Goal: Task Accomplishment & Management: Use online tool/utility

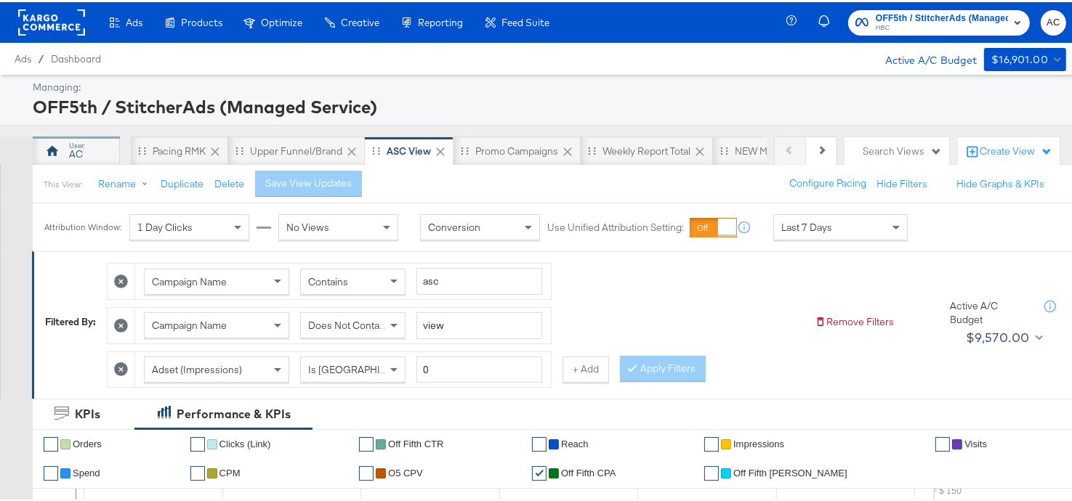
click at [68, 153] on div "AC" at bounding box center [76, 148] width 87 height 29
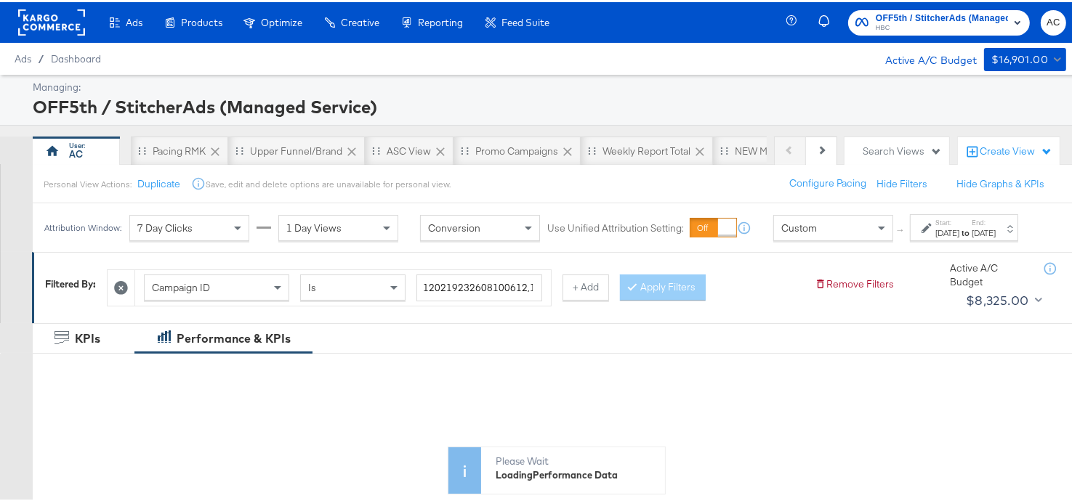
click at [119, 293] on icon at bounding box center [121, 286] width 14 height 14
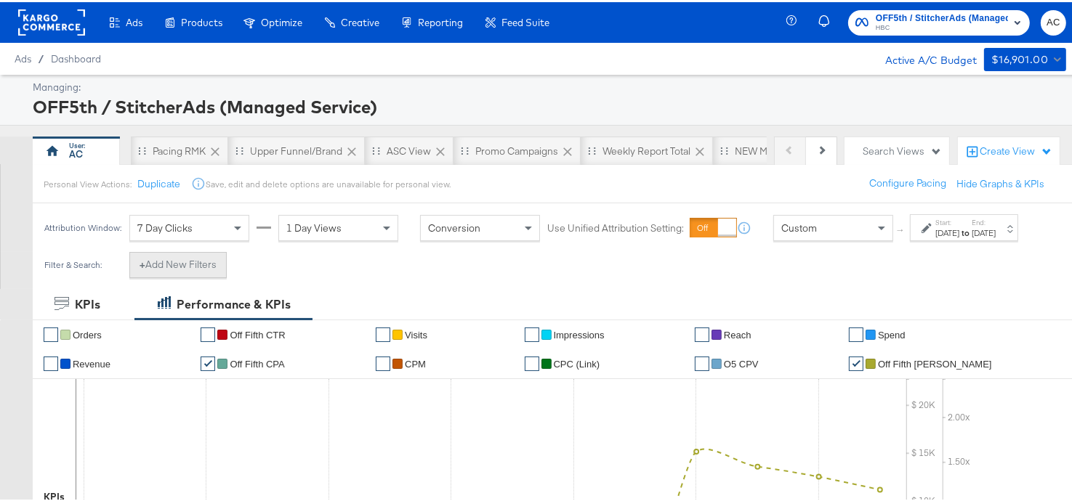
click at [195, 276] on button "+ Add New Filters" at bounding box center [177, 263] width 97 height 26
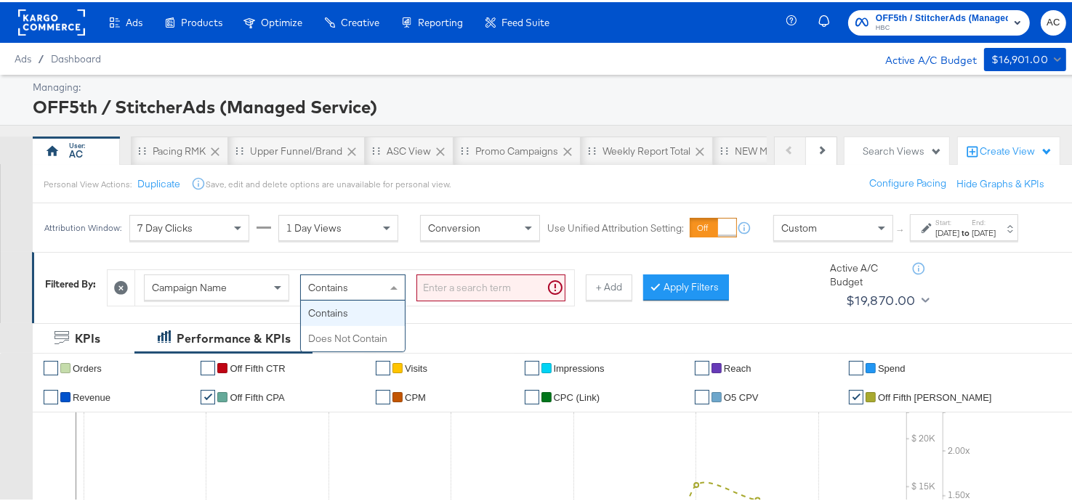
click at [341, 298] on div "Contains" at bounding box center [353, 285] width 104 height 25
click at [285, 296] on span at bounding box center [279, 285] width 18 height 25
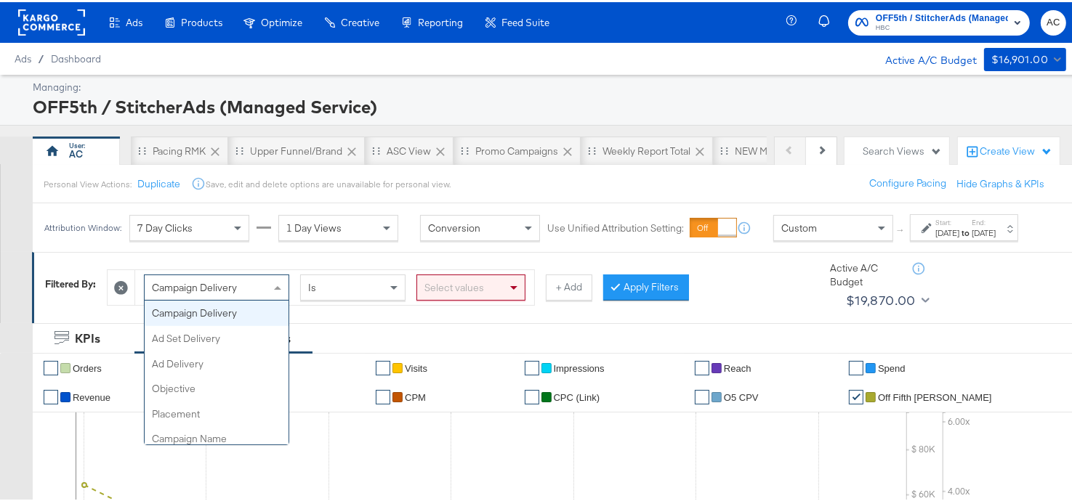
click at [278, 298] on span at bounding box center [279, 285] width 18 height 25
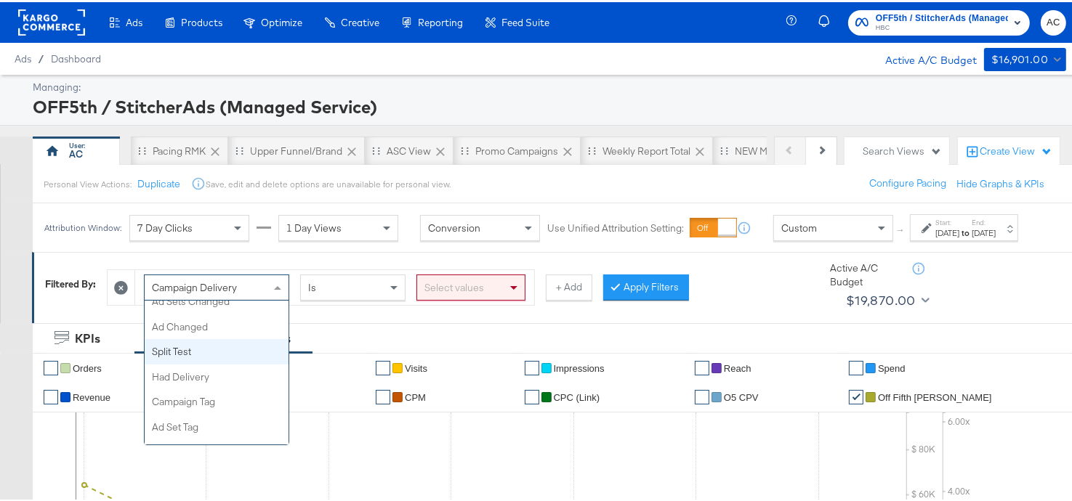
scroll to position [442, 0]
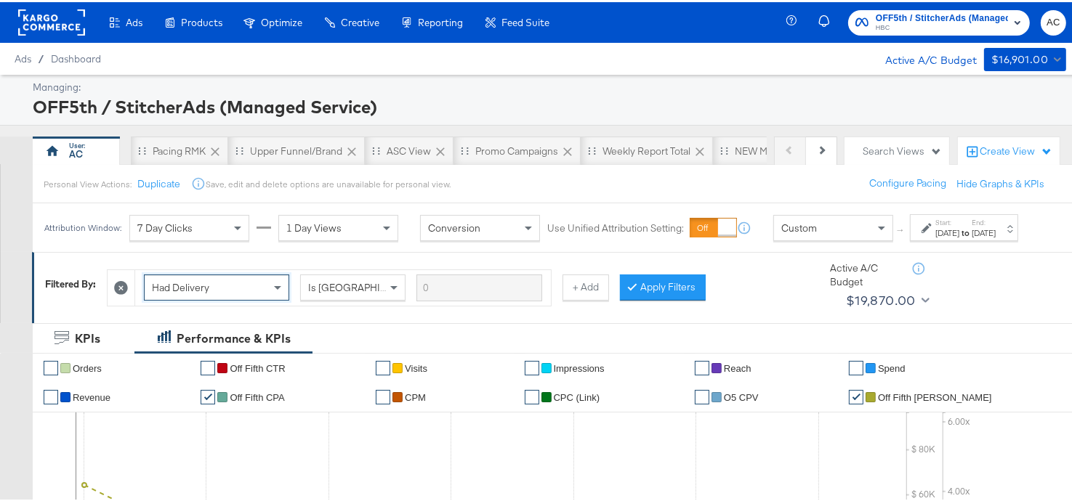
click at [835, 238] on div "Custom" at bounding box center [833, 226] width 118 height 25
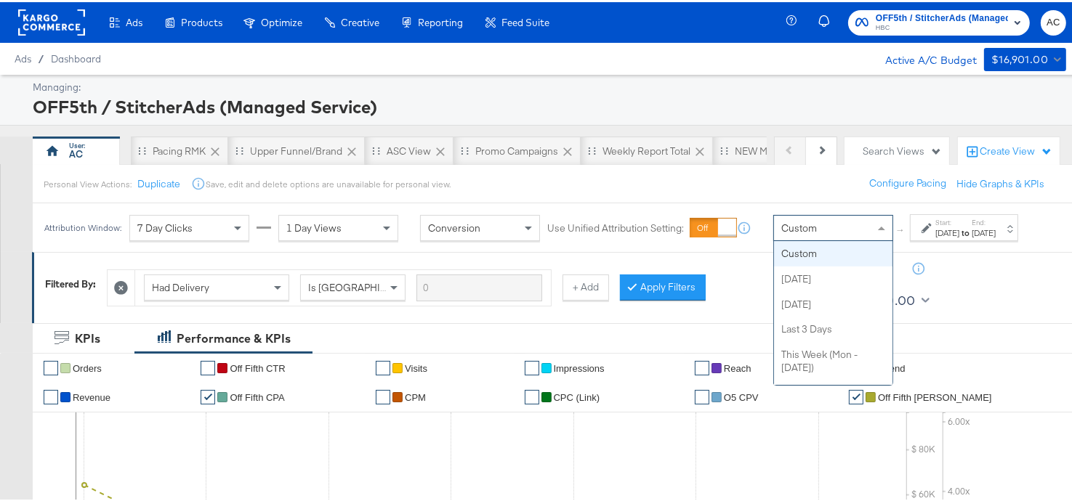
click at [921, 231] on icon at bounding box center [926, 226] width 10 height 10
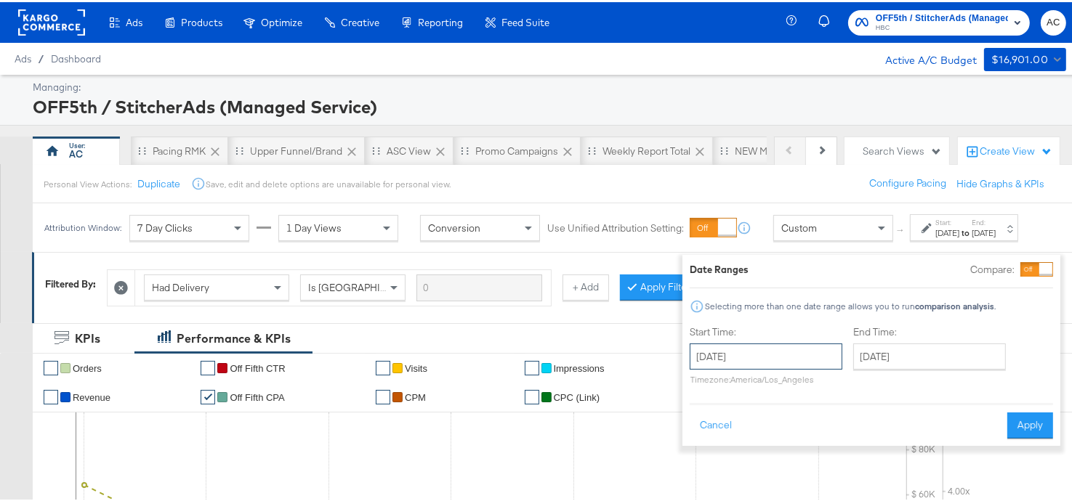
click at [778, 349] on input "[DATE]" at bounding box center [766, 355] width 153 height 26
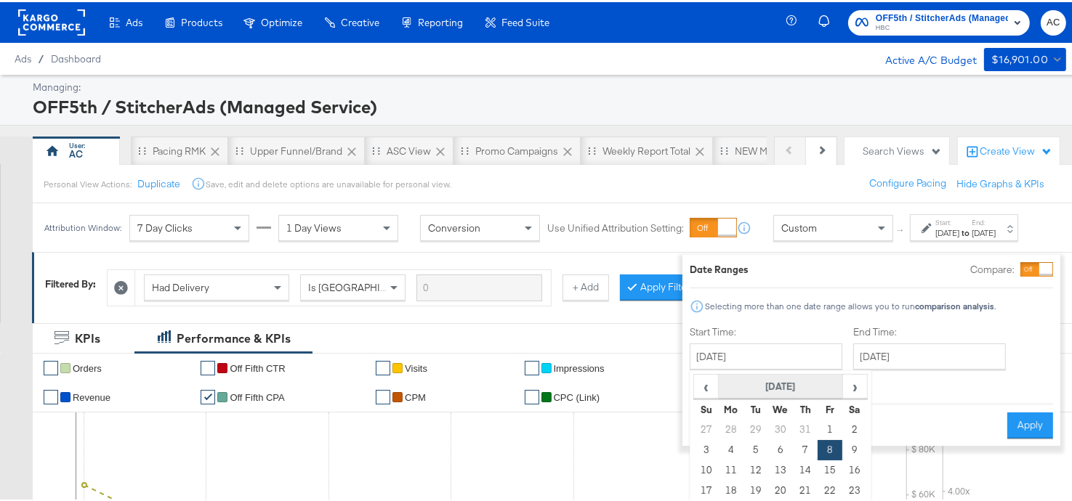
click at [727, 384] on th "[DATE]" at bounding box center [781, 385] width 124 height 25
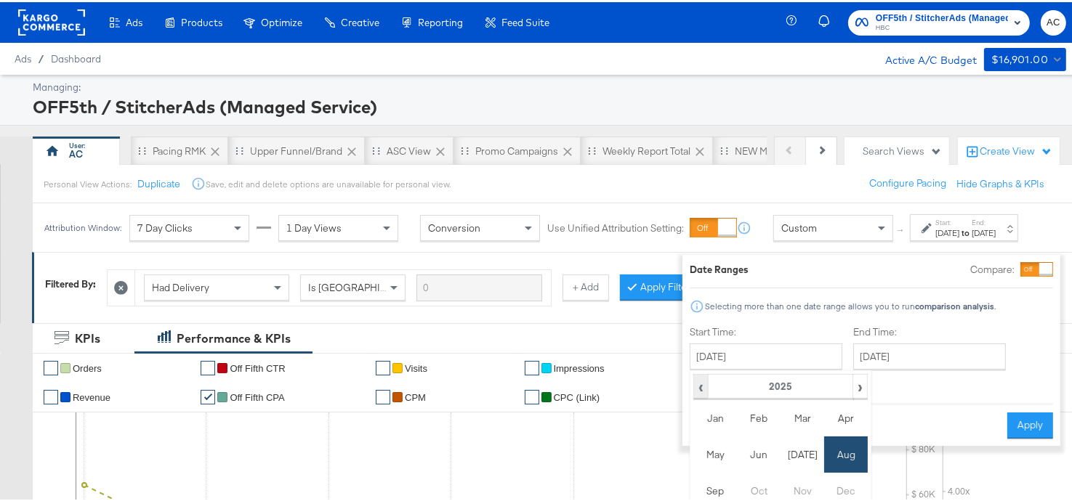
click at [695, 387] on span "‹" at bounding box center [701, 385] width 12 height 22
click at [754, 487] on td "Oct" at bounding box center [759, 489] width 44 height 36
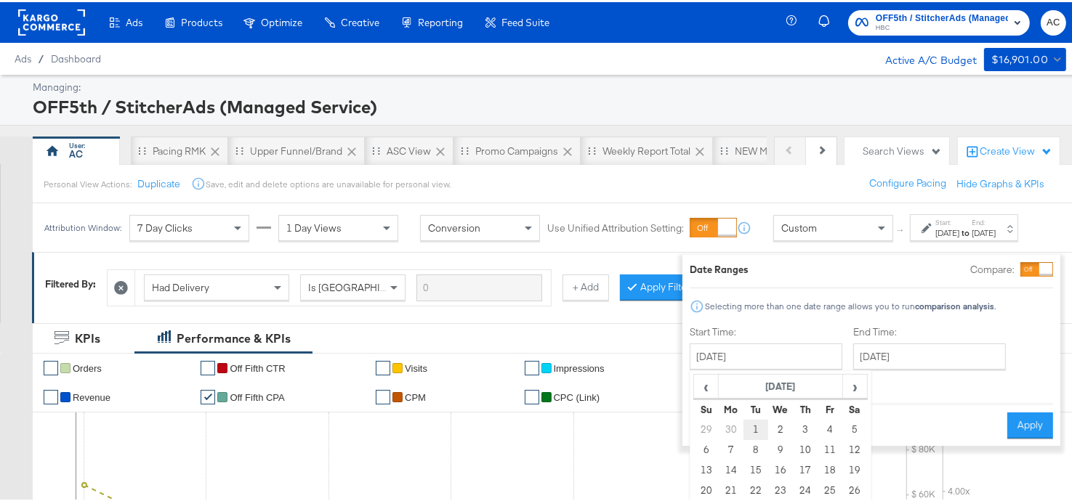
click at [743, 427] on td "1" at bounding box center [755, 428] width 25 height 20
type input "[DATE]"
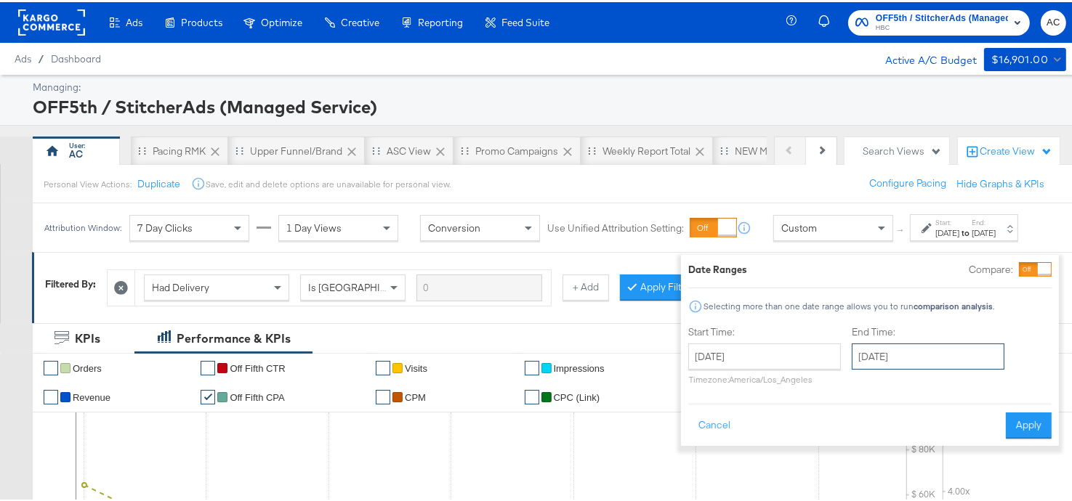
click at [880, 357] on input "[DATE]" at bounding box center [928, 355] width 153 height 26
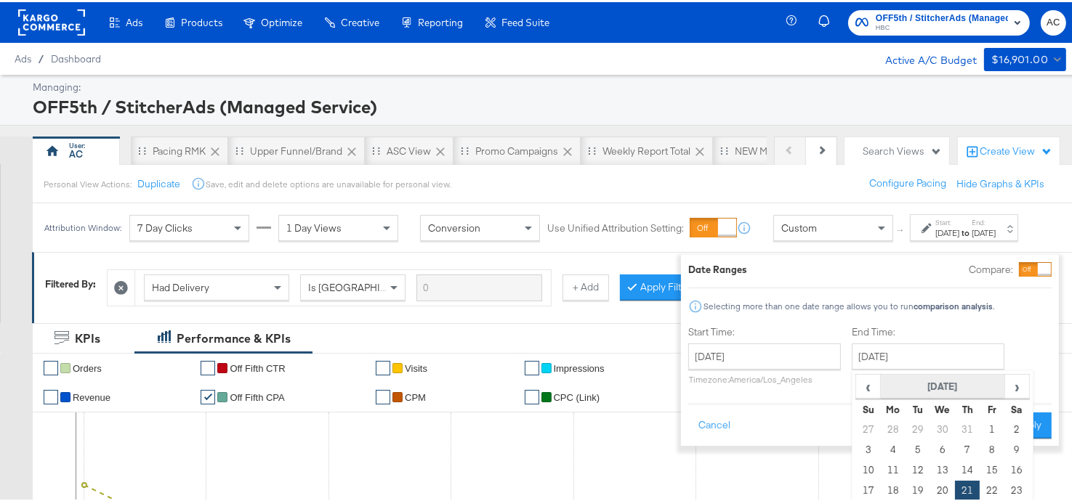
click at [891, 379] on th "[DATE]" at bounding box center [943, 385] width 124 height 25
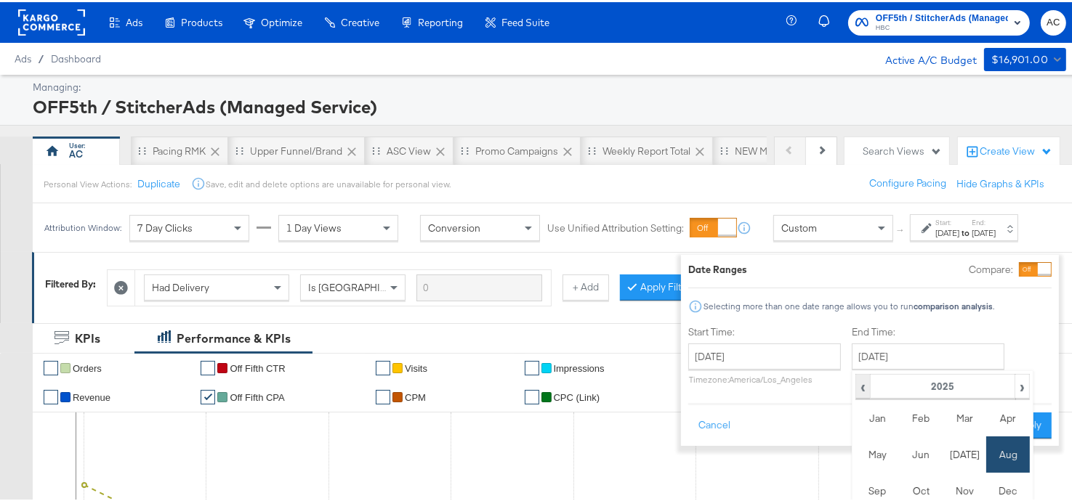
click at [857, 389] on span "‹" at bounding box center [863, 385] width 12 height 22
click at [991, 494] on td "Dec" at bounding box center [1008, 489] width 44 height 36
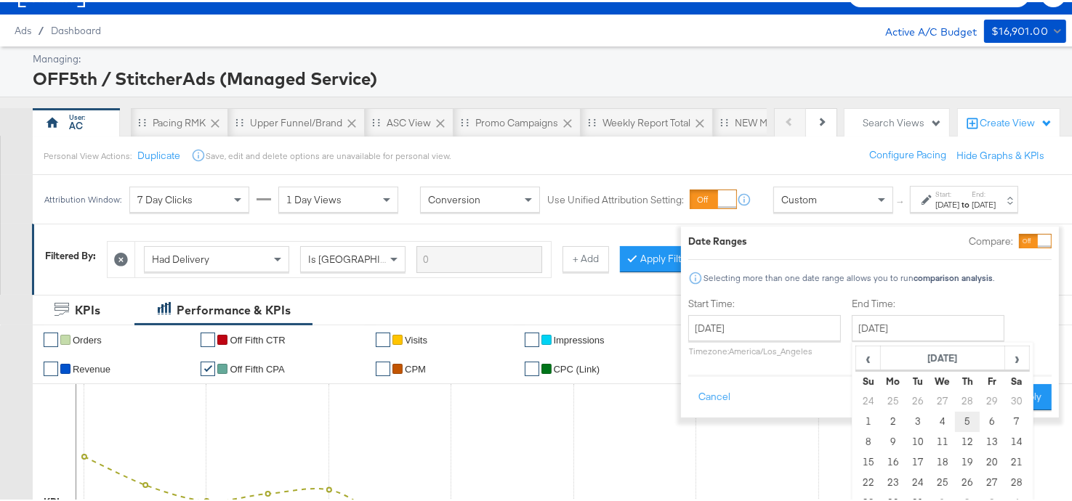
scroll to position [29, 0]
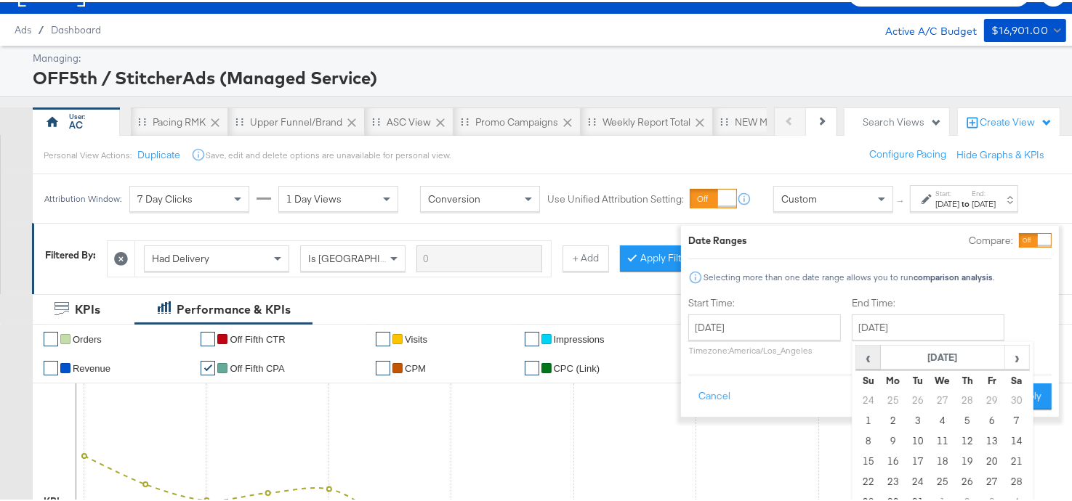
click at [857, 352] on span "‹" at bounding box center [868, 355] width 23 height 22
click at [955, 475] on td "31" at bounding box center [967, 480] width 25 height 20
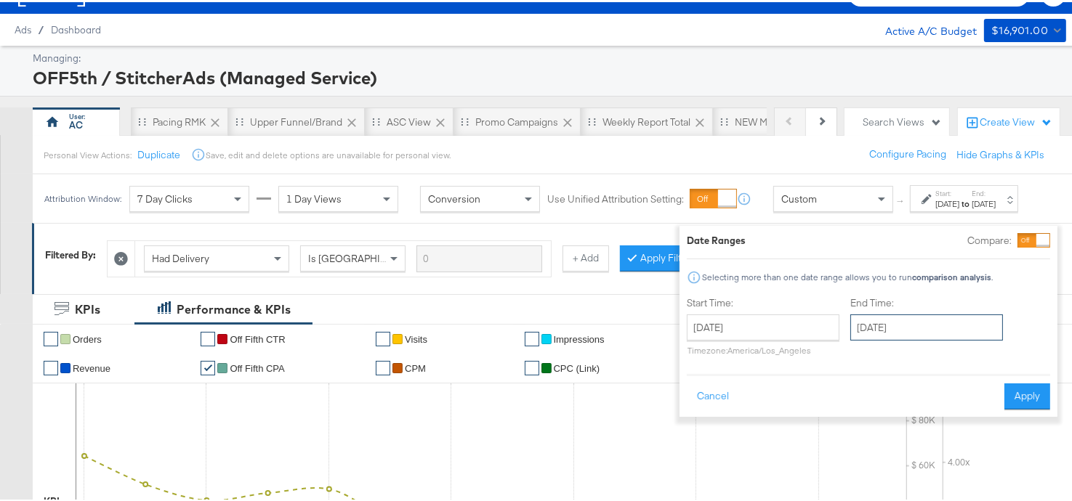
click at [945, 323] on input "[DATE]" at bounding box center [926, 325] width 153 height 26
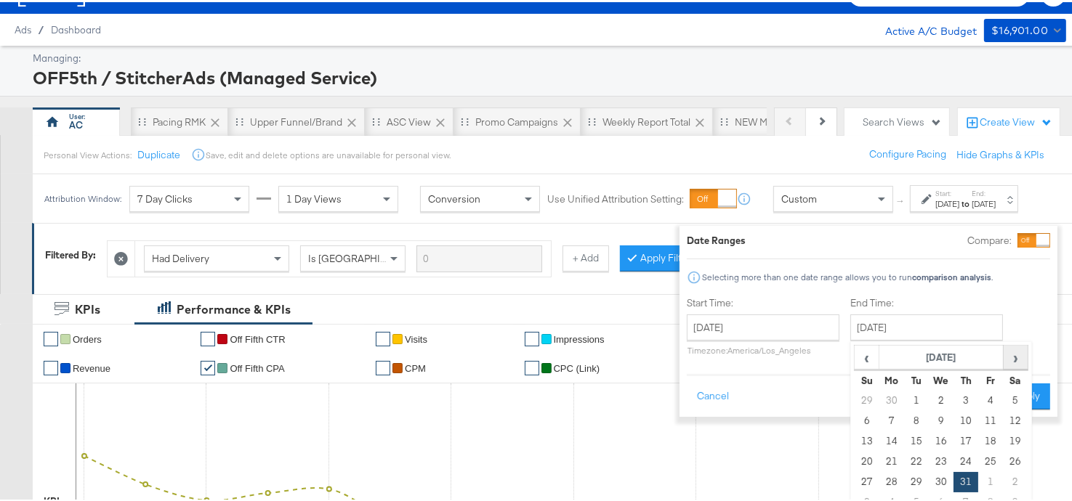
click at [1007, 359] on span "›" at bounding box center [1015, 355] width 23 height 22
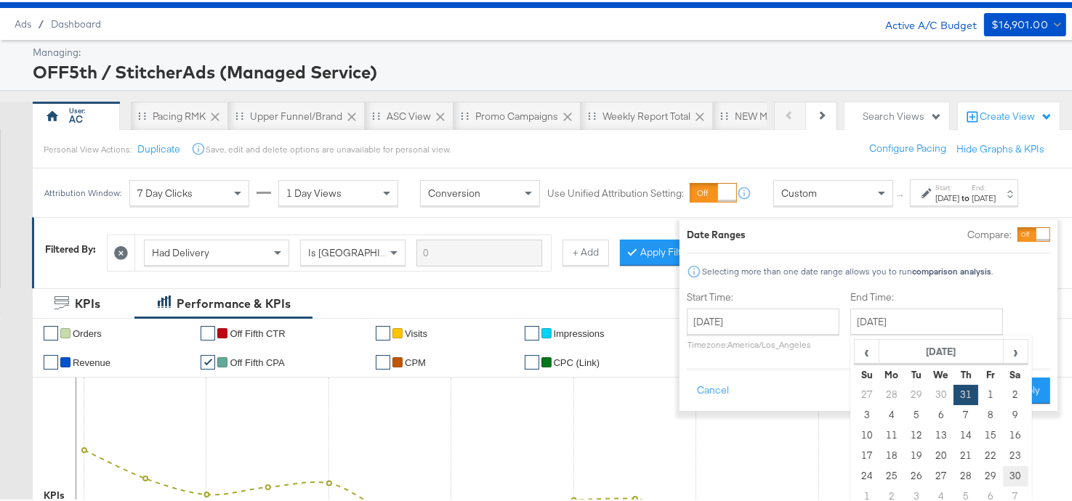
scroll to position [37, 0]
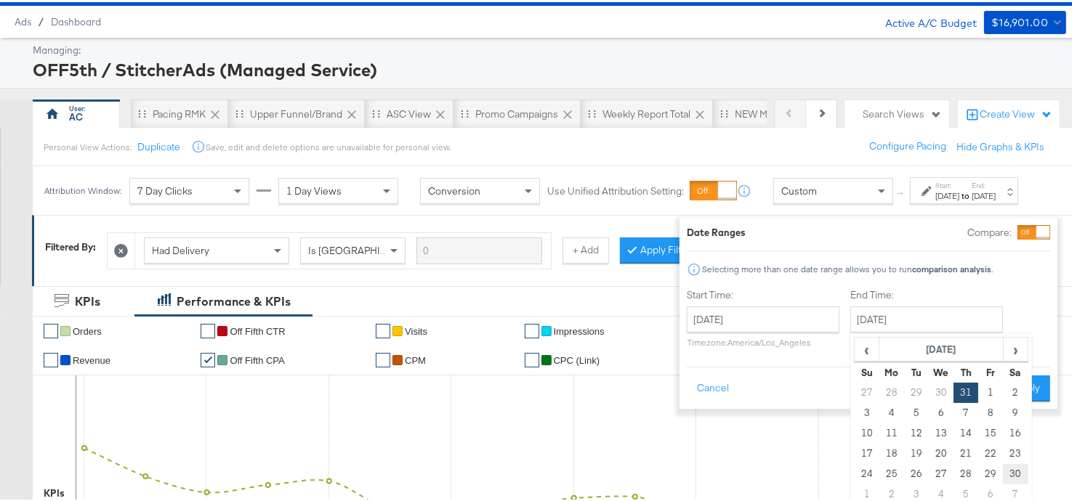
click at [1003, 472] on td "30" at bounding box center [1015, 472] width 25 height 20
type input "[DATE]"
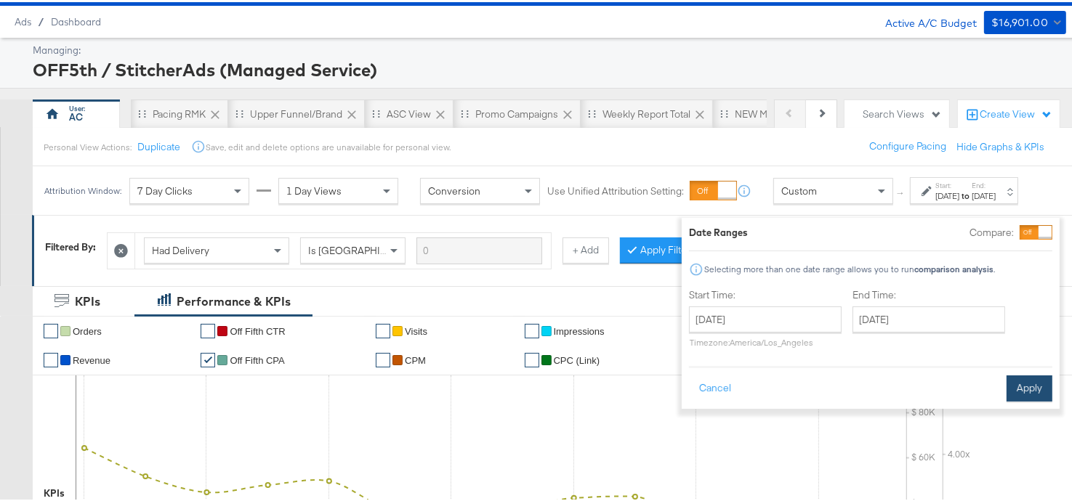
click at [1006, 387] on button "Apply" at bounding box center [1029, 387] width 46 height 26
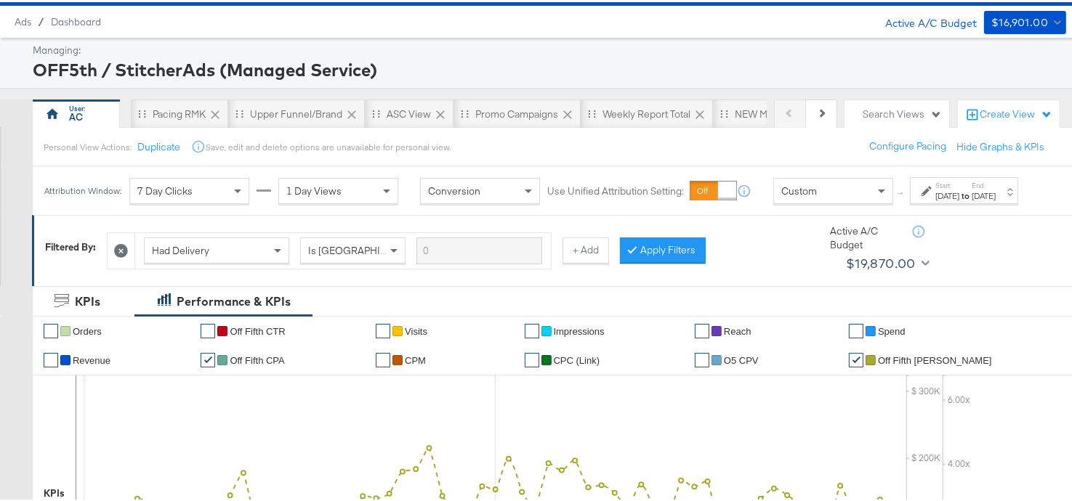
click at [985, 200] on div "[DATE]" at bounding box center [984, 194] width 24 height 12
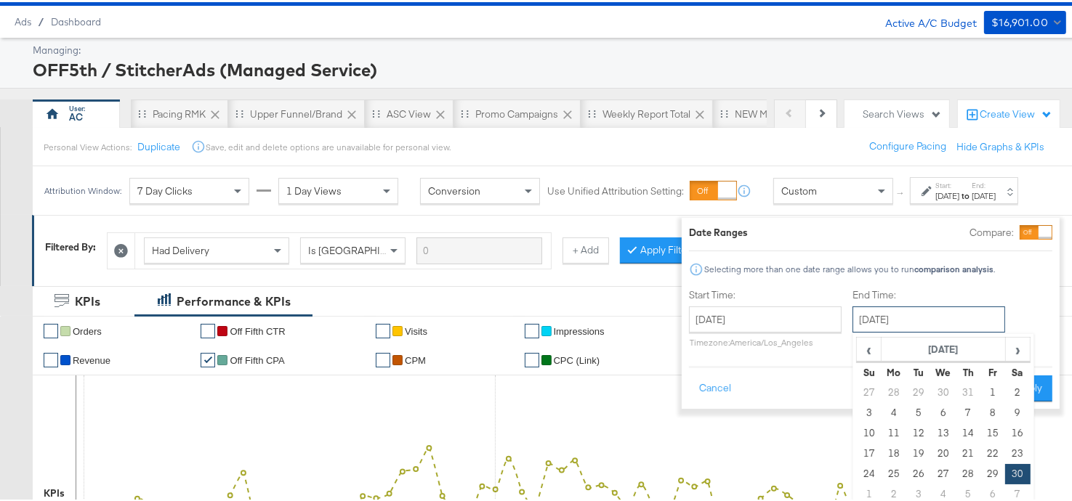
click at [965, 310] on input "[DATE]" at bounding box center [928, 317] width 153 height 26
click at [1006, 353] on span "›" at bounding box center [1017, 347] width 23 height 22
click at [983, 408] on td "6" at bounding box center [992, 411] width 25 height 20
type input "[DATE]"
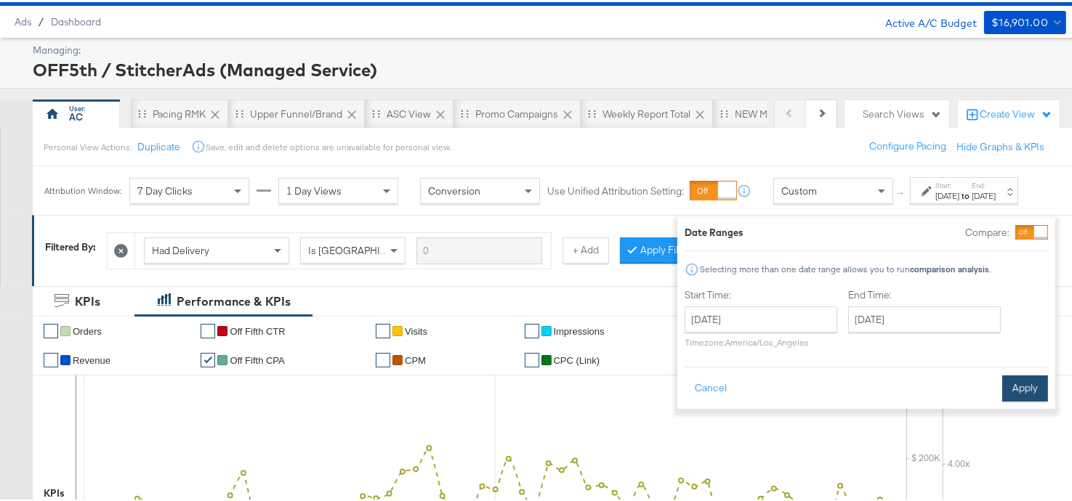
click at [1004, 379] on button "Apply" at bounding box center [1025, 387] width 46 height 26
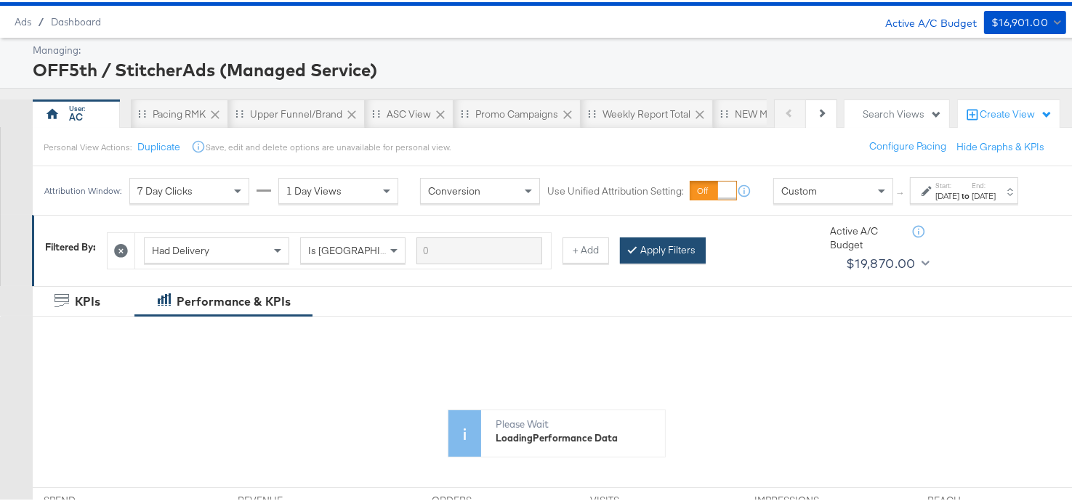
click at [687, 262] on button "Apply Filters" at bounding box center [663, 248] width 86 height 26
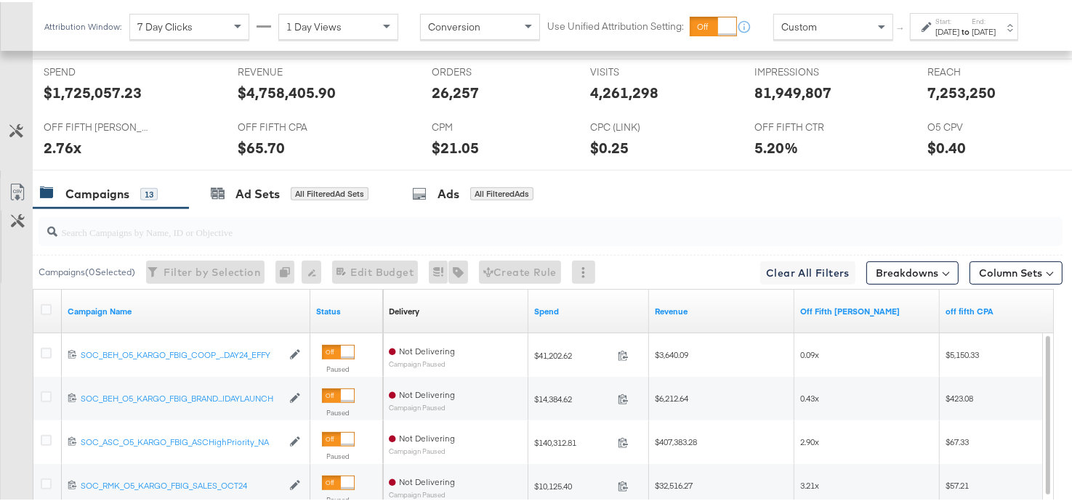
scroll to position [656, 0]
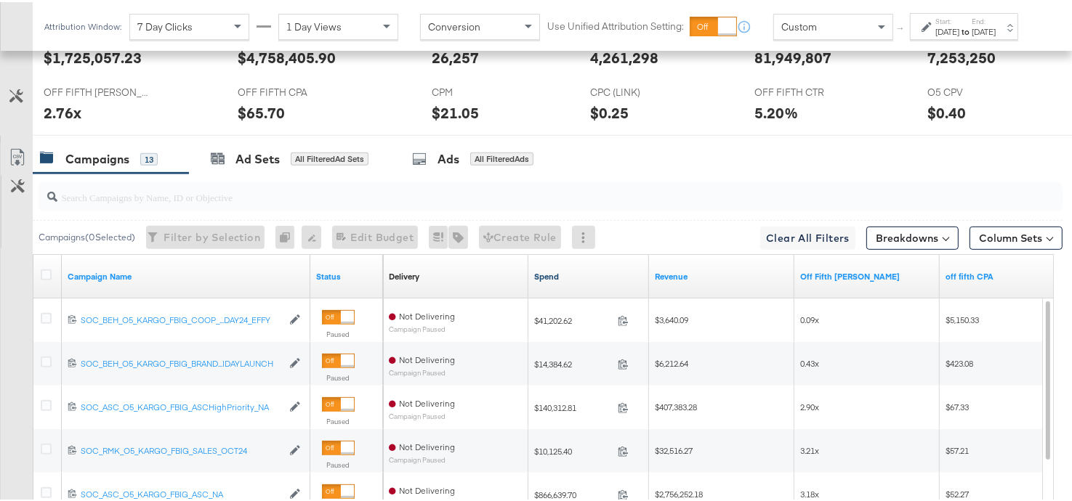
click at [552, 271] on link "Spend" at bounding box center [588, 275] width 109 height 12
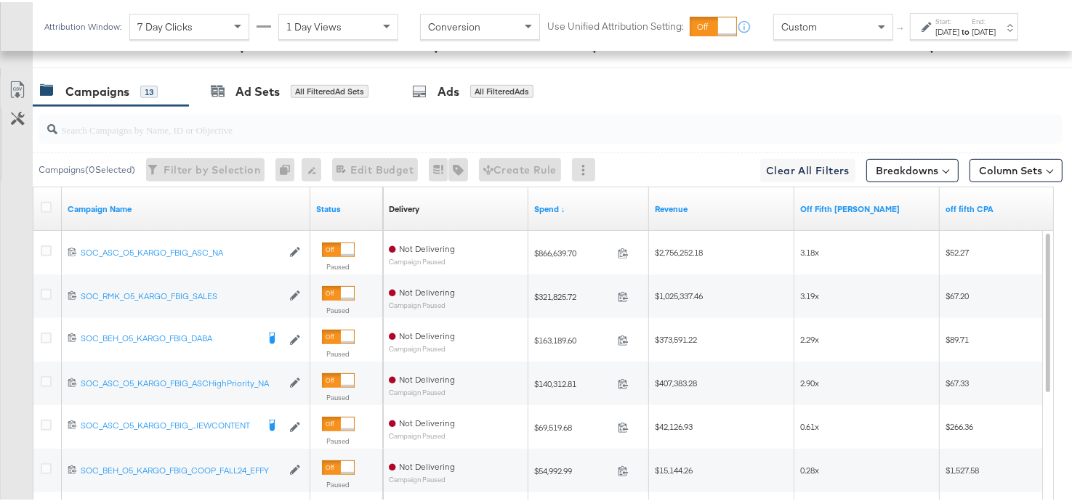
scroll to position [727, 0]
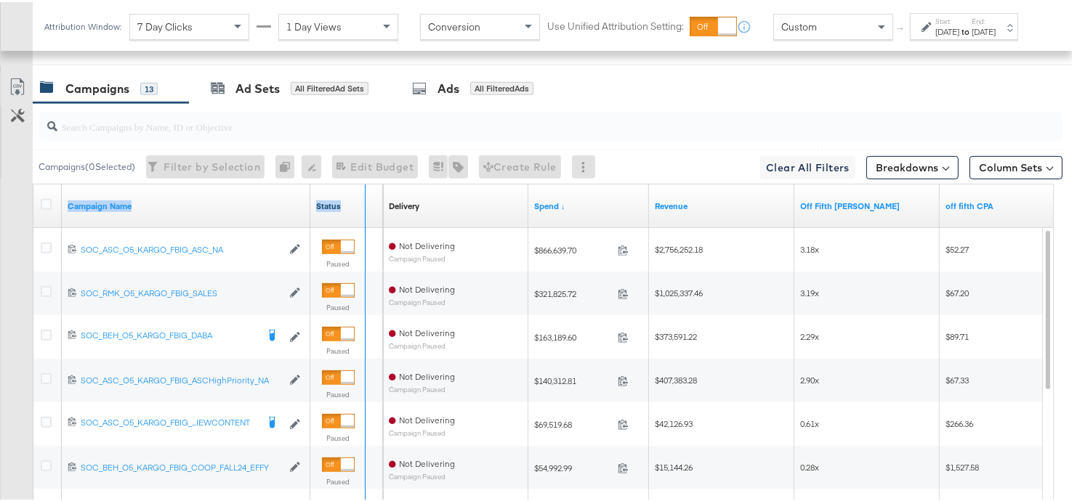
drag, startPoint x: 307, startPoint y: 197, endPoint x: 363, endPoint y: 202, distance: 56.2
click at [363, 202] on div "Campaign Name Status" at bounding box center [208, 204] width 350 height 44
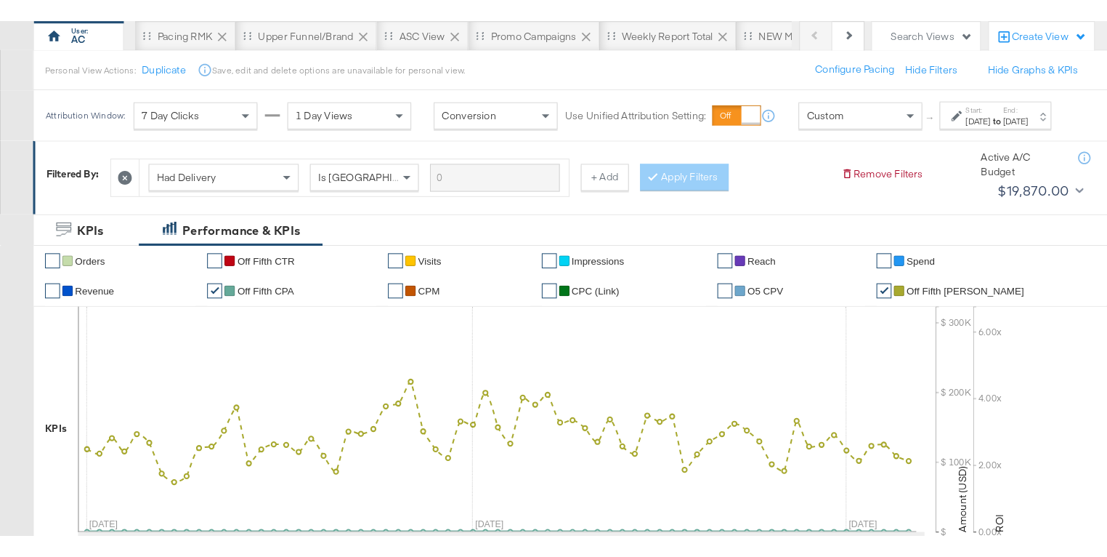
scroll to position [132, 0]
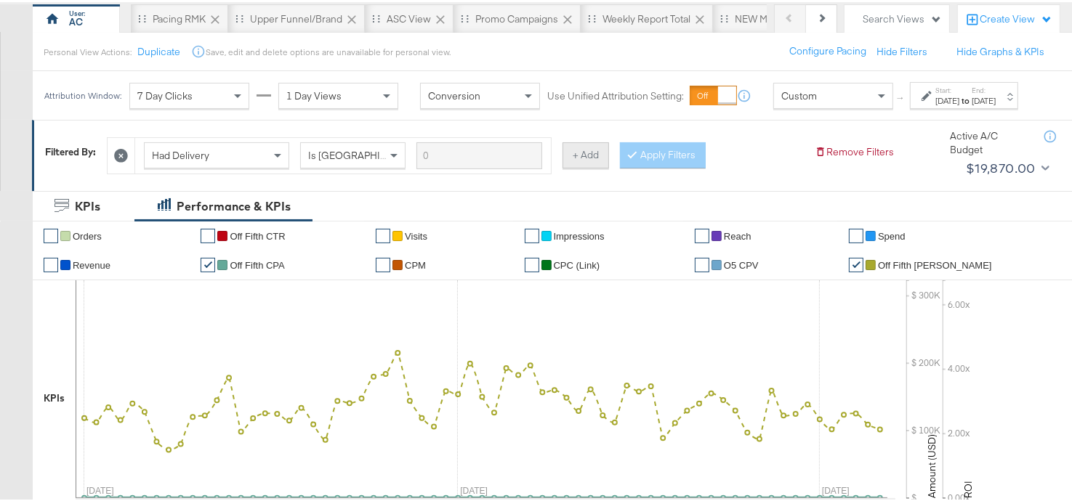
click at [571, 159] on button "+ Add" at bounding box center [585, 153] width 47 height 26
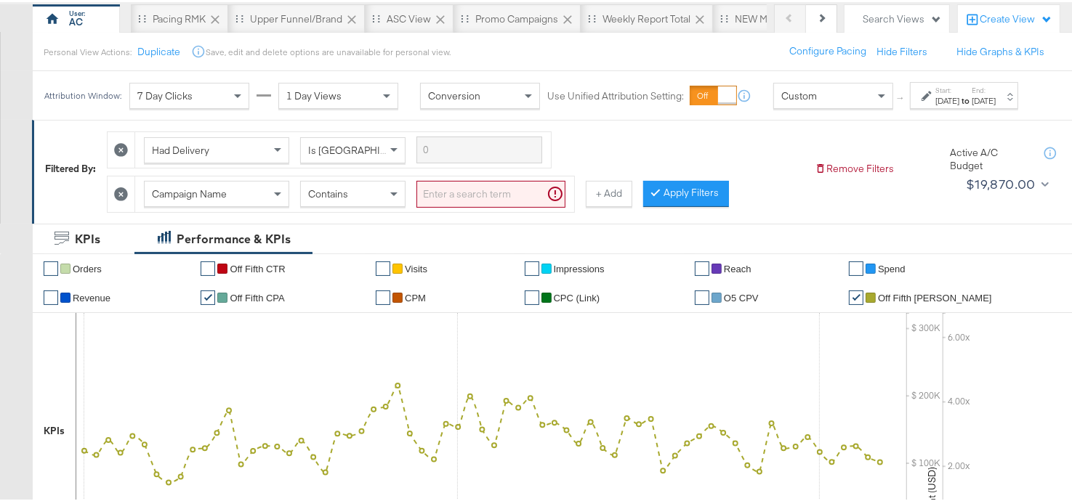
click at [334, 198] on span "Contains" at bounding box center [328, 191] width 40 height 13
click at [448, 202] on input "search" at bounding box center [490, 192] width 149 height 27
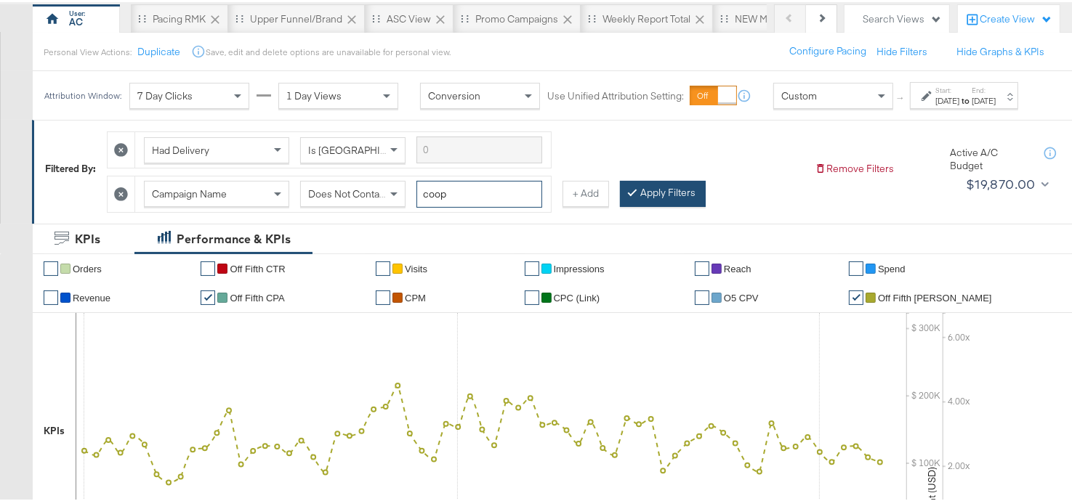
type input "coop"
click at [635, 198] on div at bounding box center [635, 191] width 10 height 14
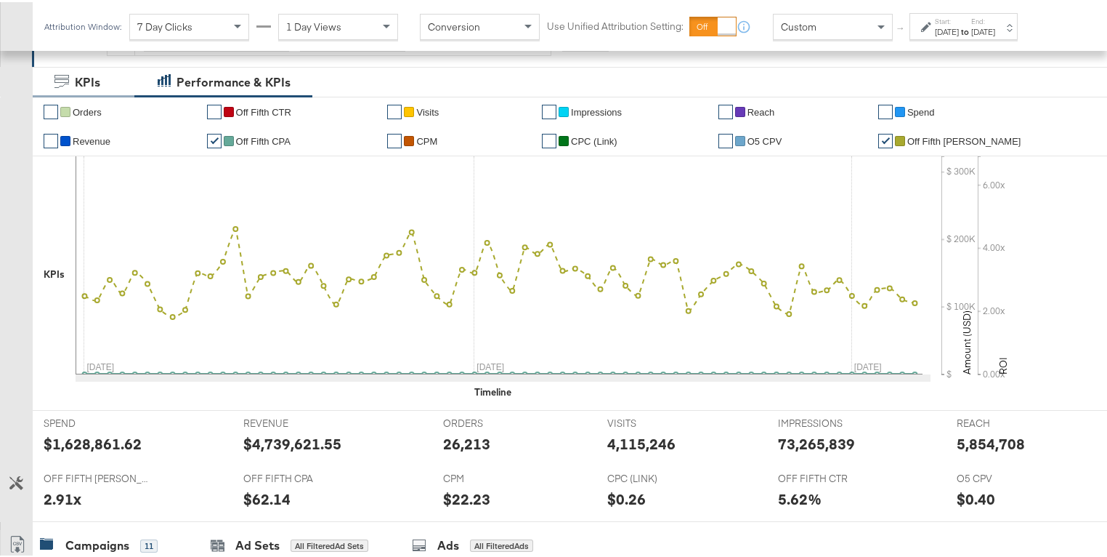
scroll to position [300, 0]
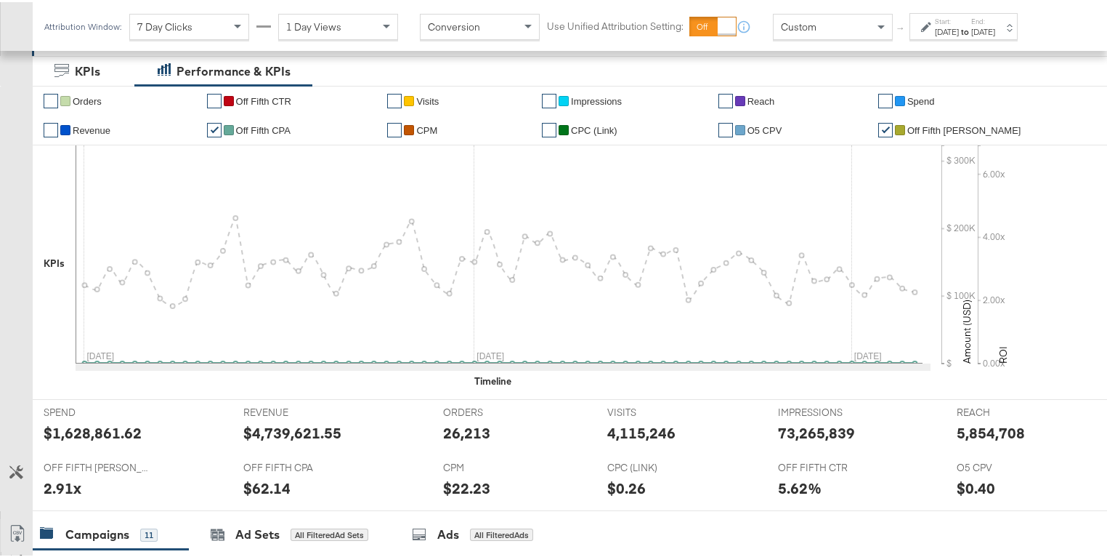
click at [218, 128] on link "✔" at bounding box center [214, 128] width 15 height 15
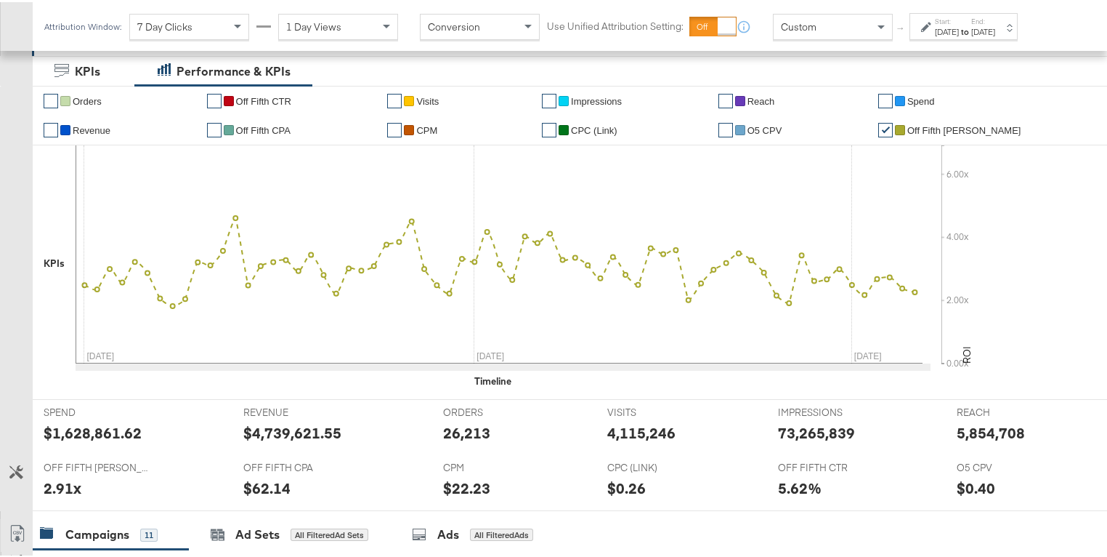
click at [945, 126] on span "Off Fifth [PERSON_NAME]" at bounding box center [965, 128] width 114 height 11
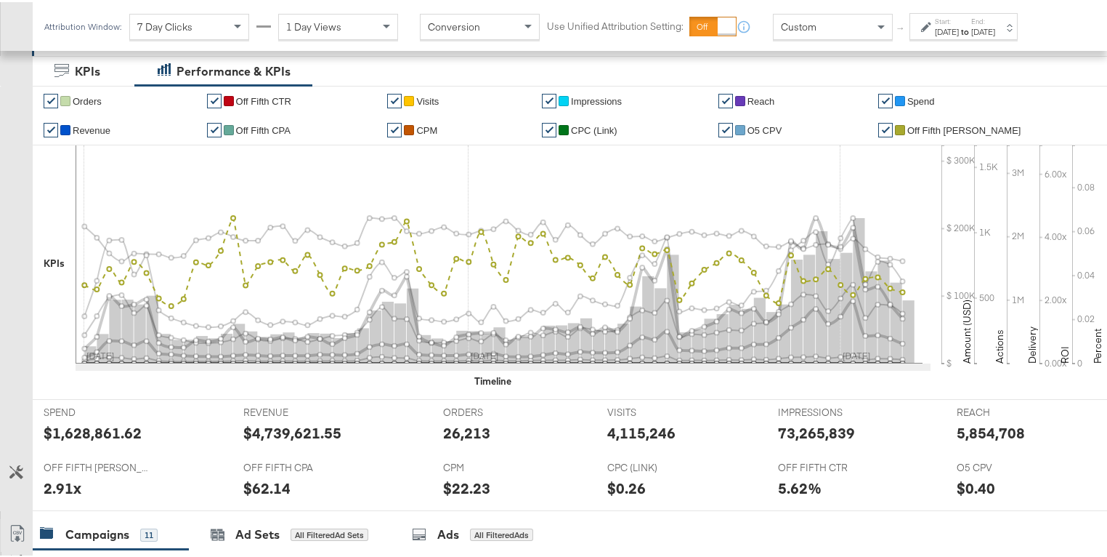
click at [943, 124] on span "Off Fifth [PERSON_NAME]" at bounding box center [965, 128] width 114 height 11
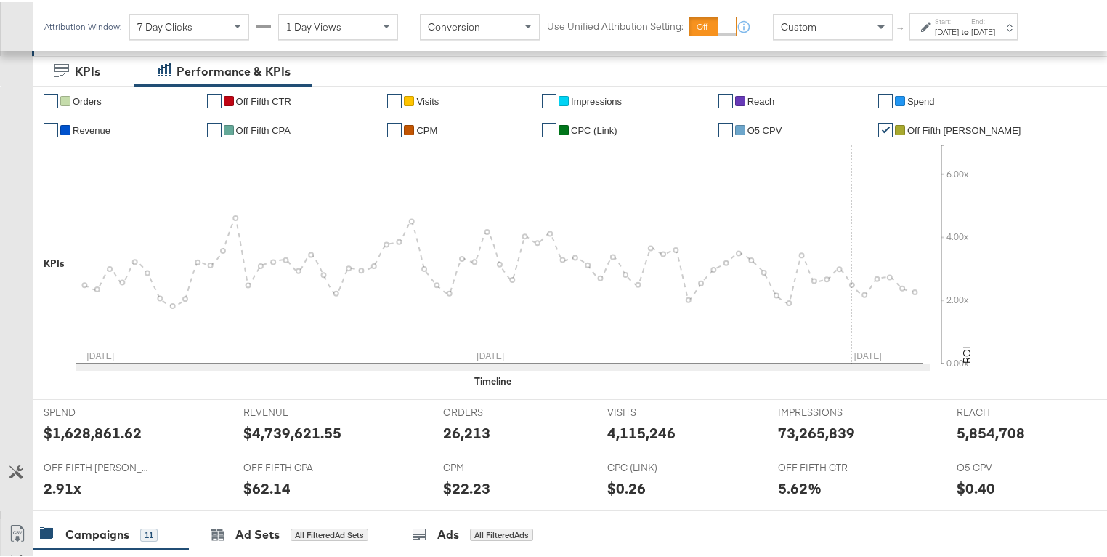
click at [214, 93] on link "✔" at bounding box center [214, 99] width 15 height 15
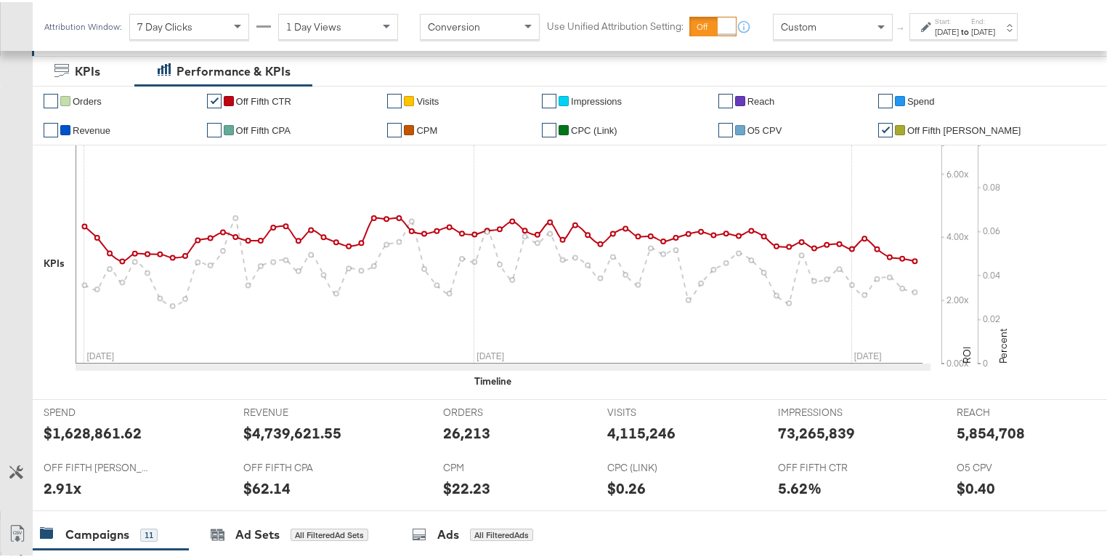
click at [219, 95] on link "✔" at bounding box center [214, 99] width 15 height 15
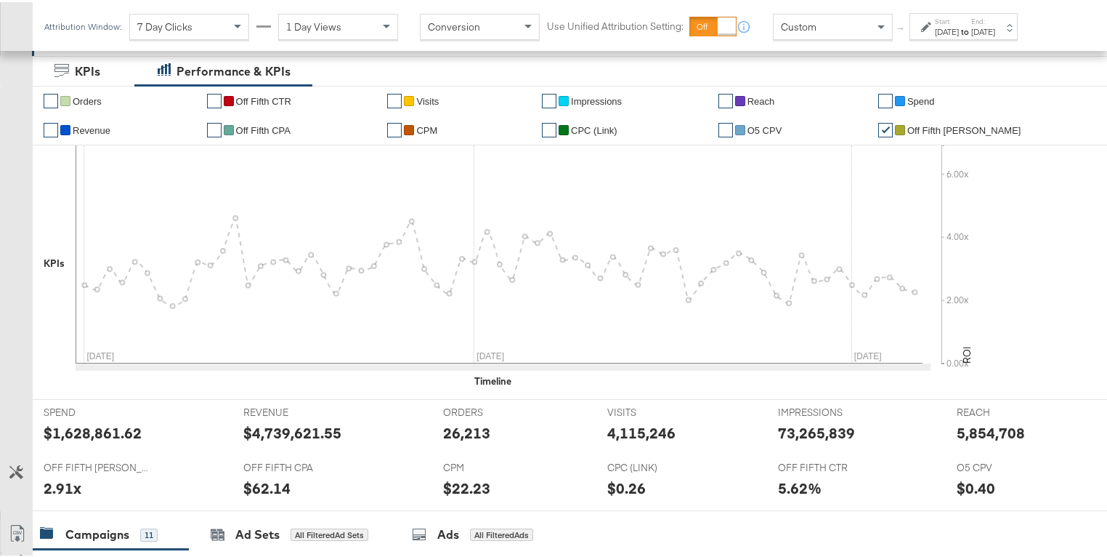
click at [44, 92] on link "✔" at bounding box center [51, 99] width 15 height 15
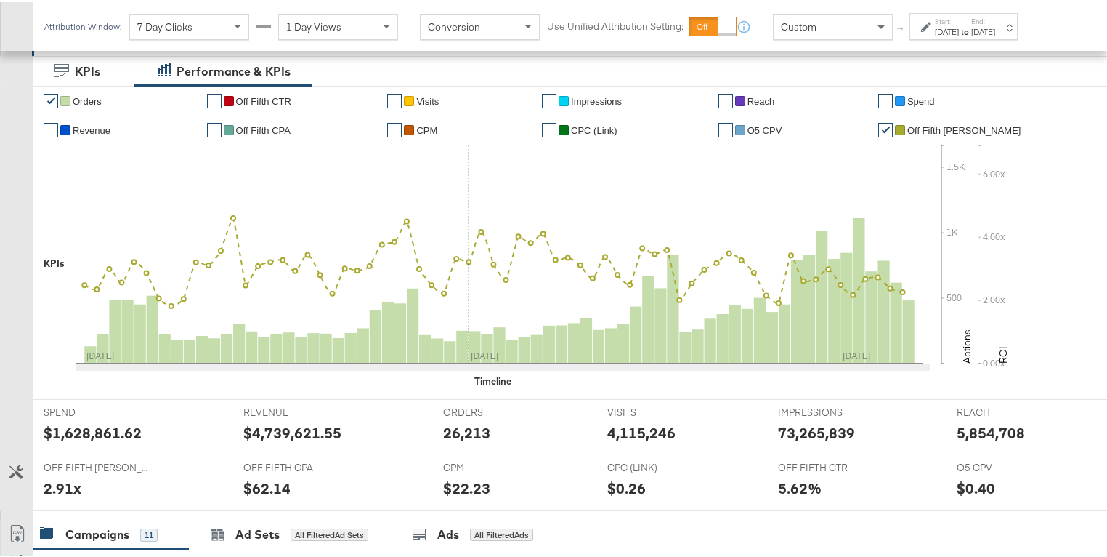
click at [996, 31] on div "[DATE]" at bounding box center [984, 30] width 24 height 12
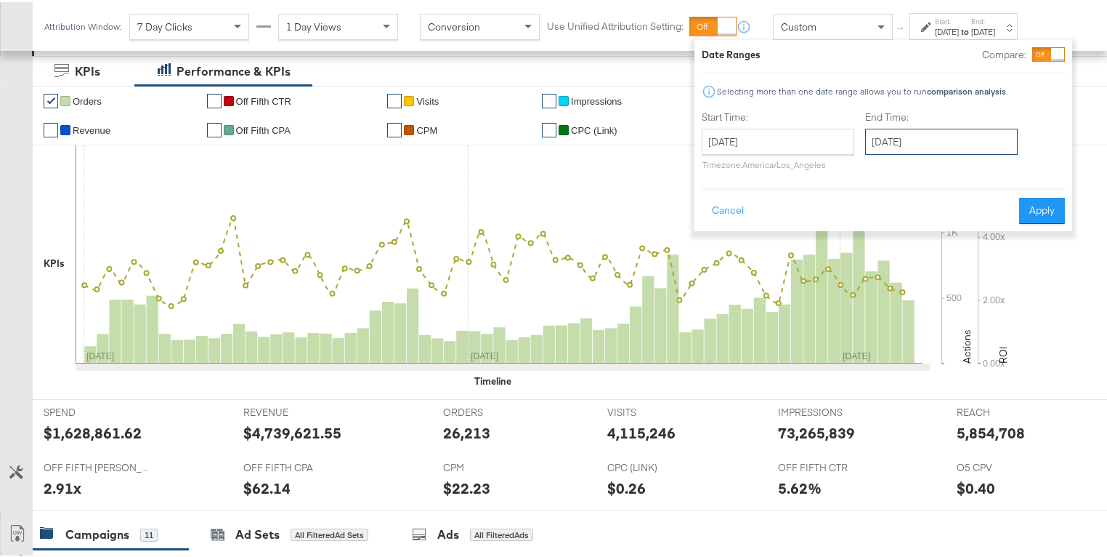
click at [988, 139] on input "[DATE]" at bounding box center [941, 139] width 153 height 26
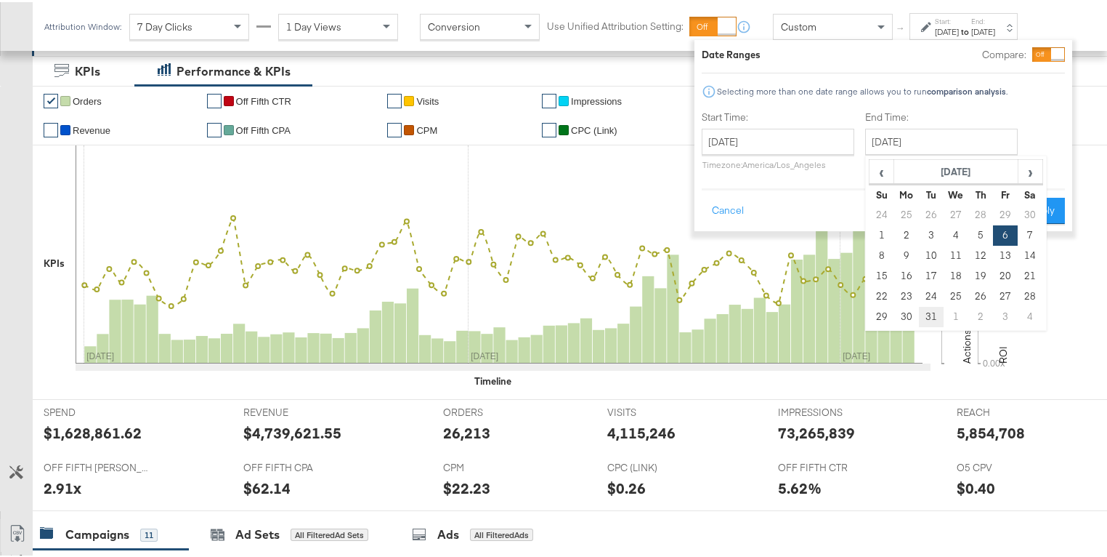
click at [934, 312] on td "31" at bounding box center [931, 314] width 25 height 20
type input "[DATE]"
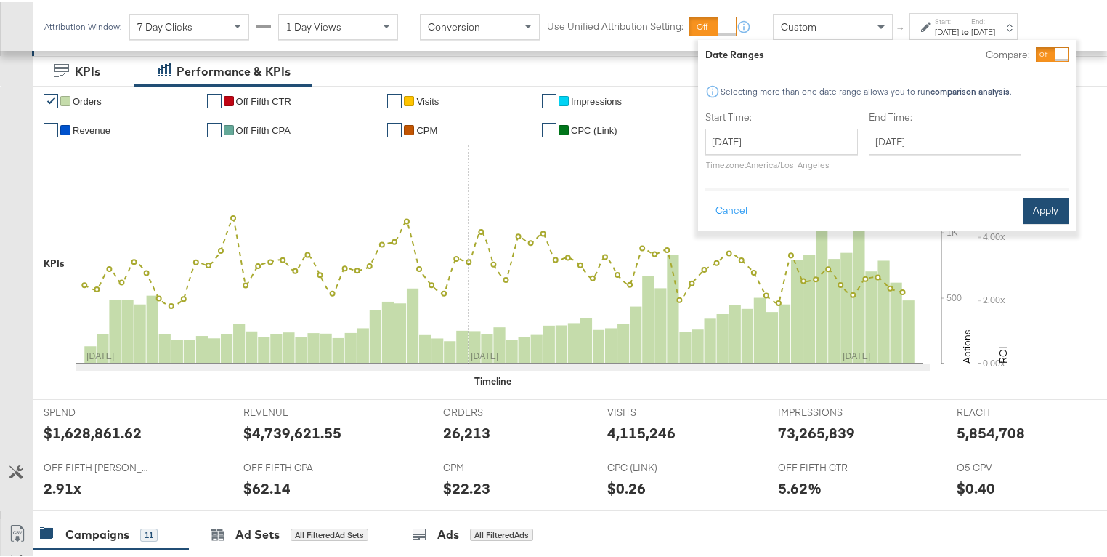
click at [1043, 209] on button "Apply" at bounding box center [1046, 208] width 46 height 26
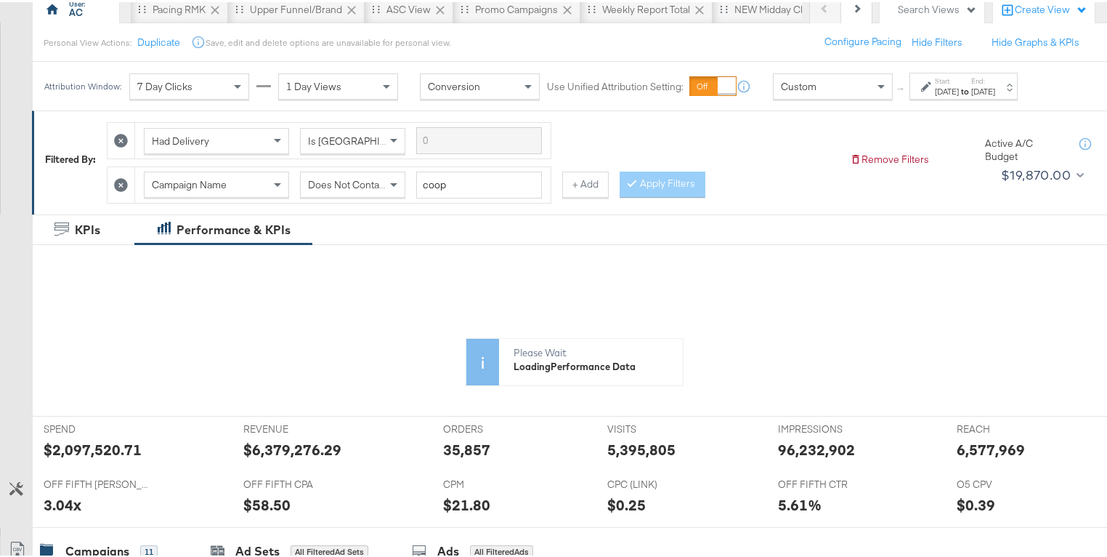
scroll to position [136, 0]
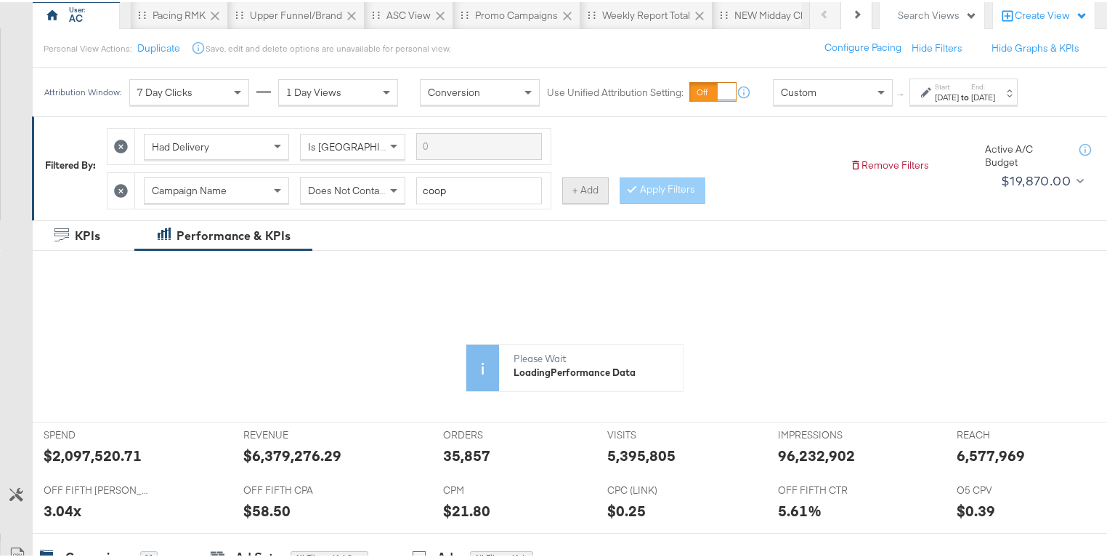
click at [576, 188] on button "+ Add" at bounding box center [585, 188] width 47 height 26
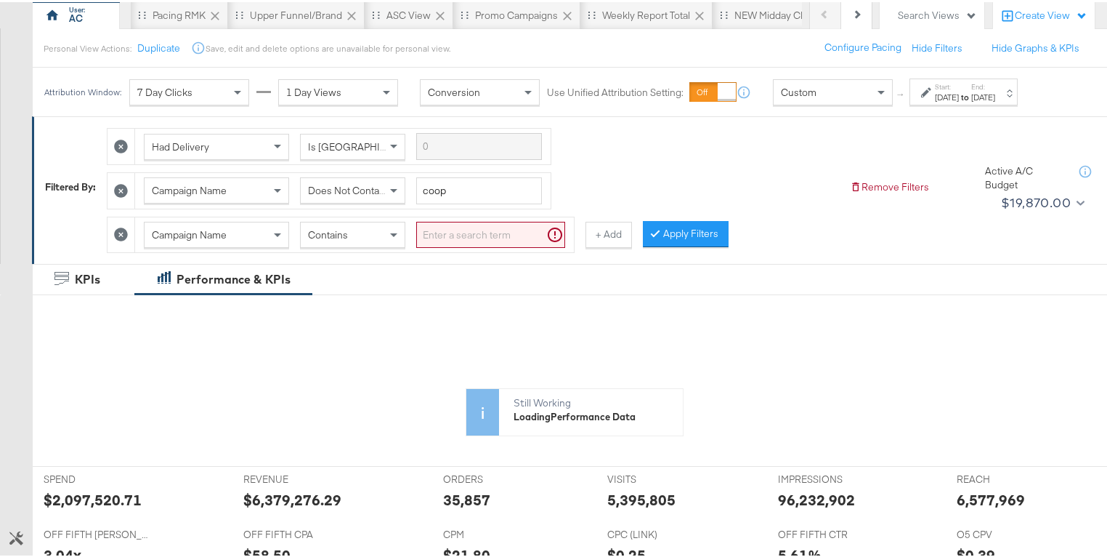
click at [269, 231] on div "Campaign Name" at bounding box center [217, 232] width 144 height 25
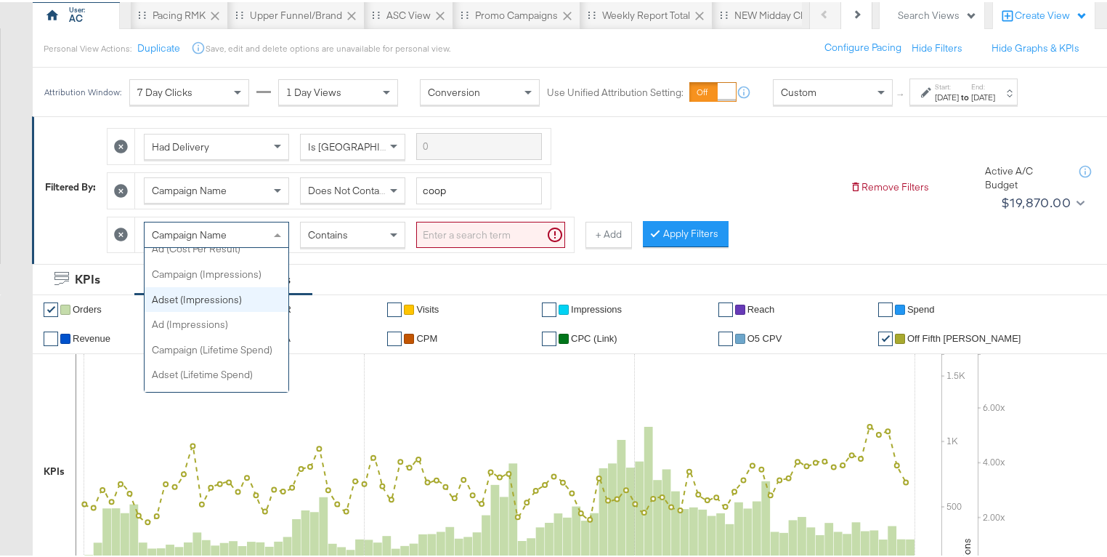
scroll to position [666, 0]
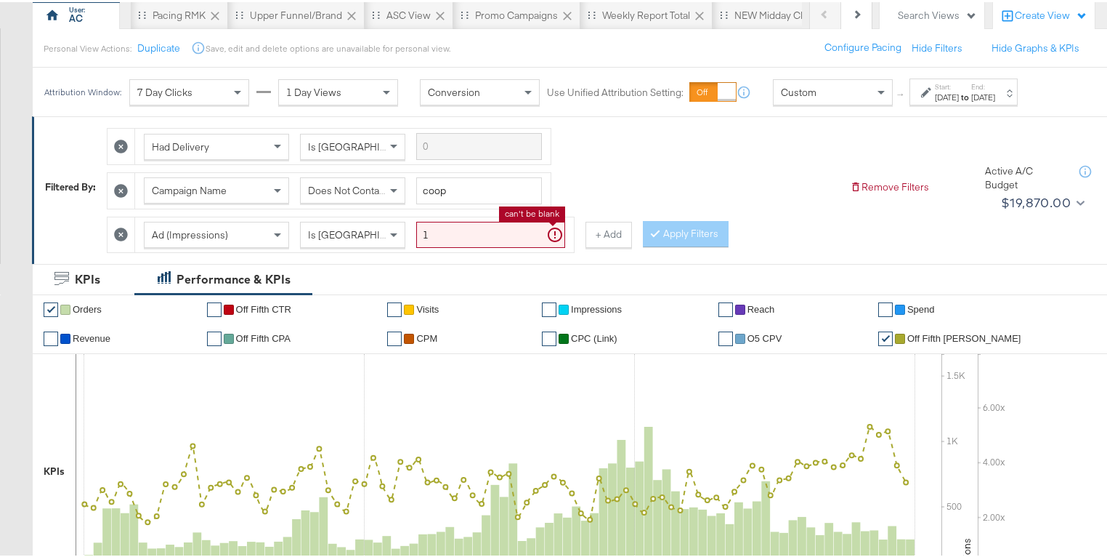
click at [464, 235] on input "1" at bounding box center [490, 232] width 149 height 27
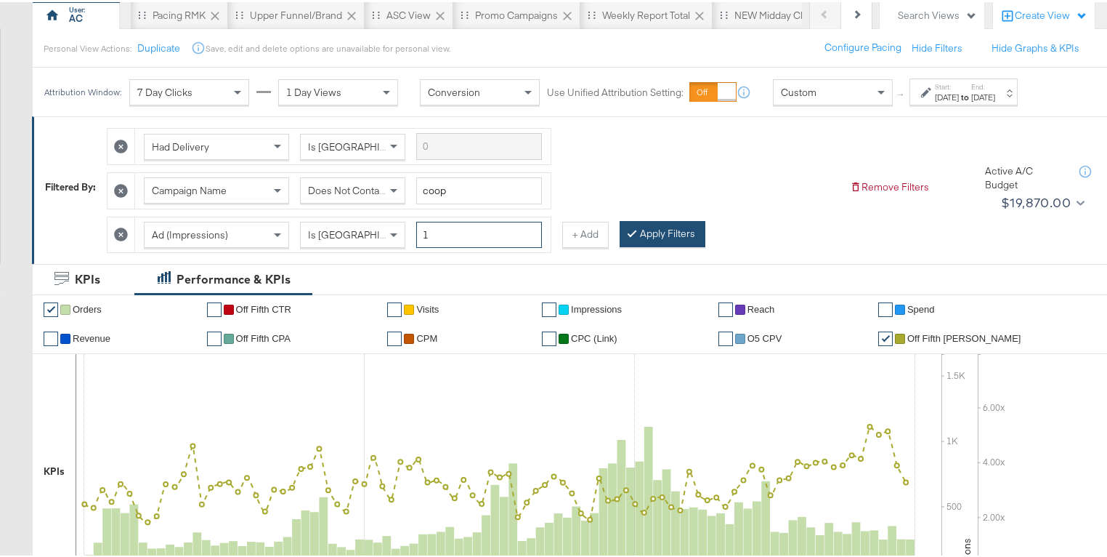
type input "1"
click at [666, 233] on button "Apply Filters" at bounding box center [663, 232] width 86 height 26
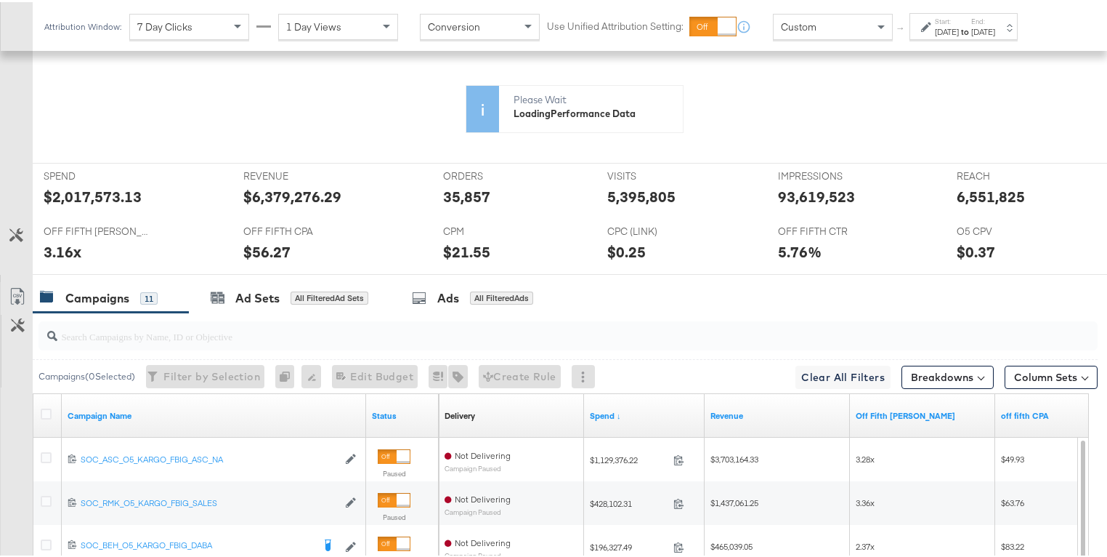
scroll to position [488, 0]
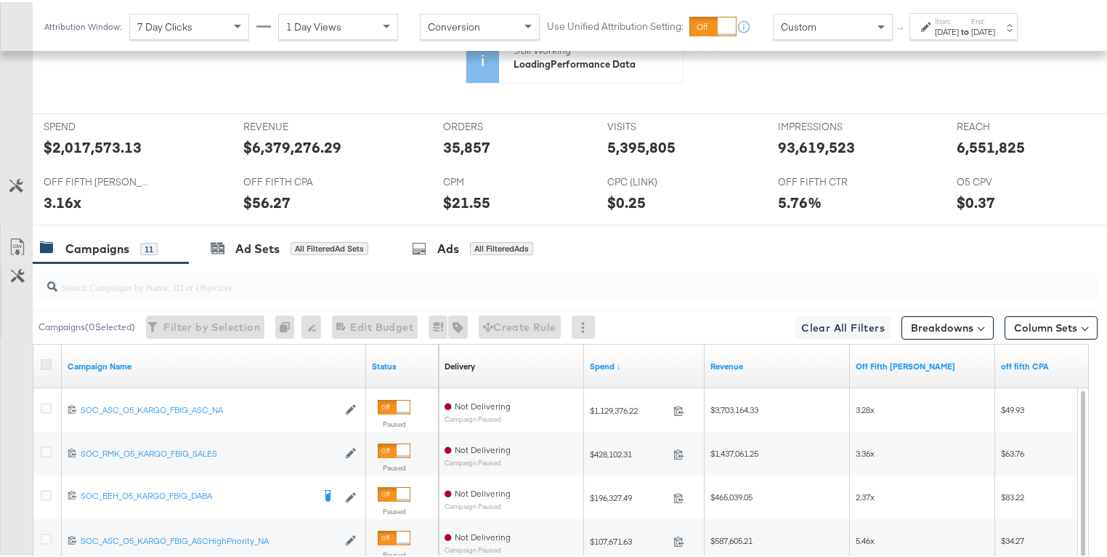
click at [45, 360] on icon at bounding box center [46, 362] width 11 height 11
click at [0, 0] on input "checkbox" at bounding box center [0, 0] width 0 height 0
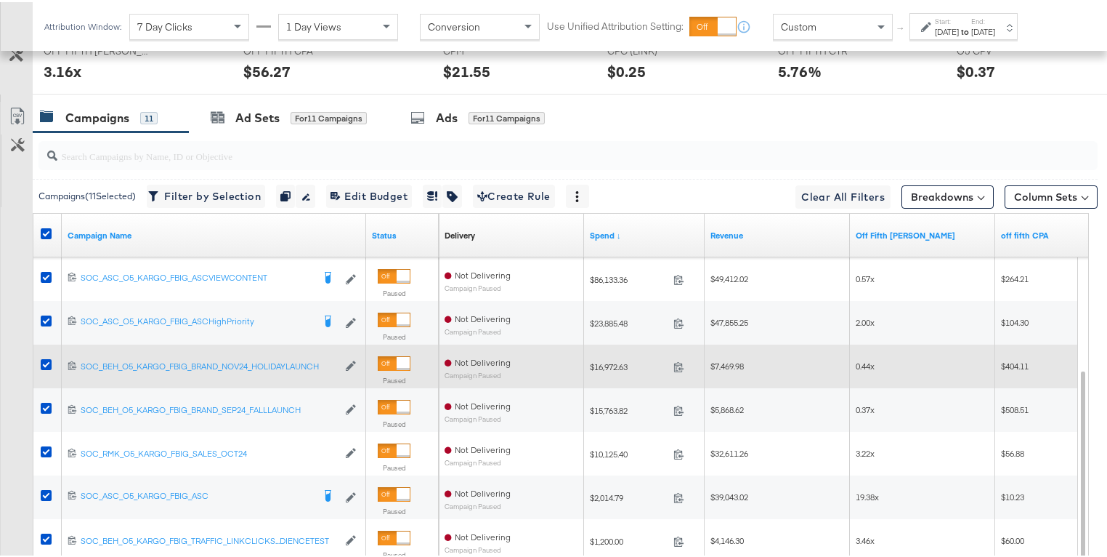
scroll to position [644, 0]
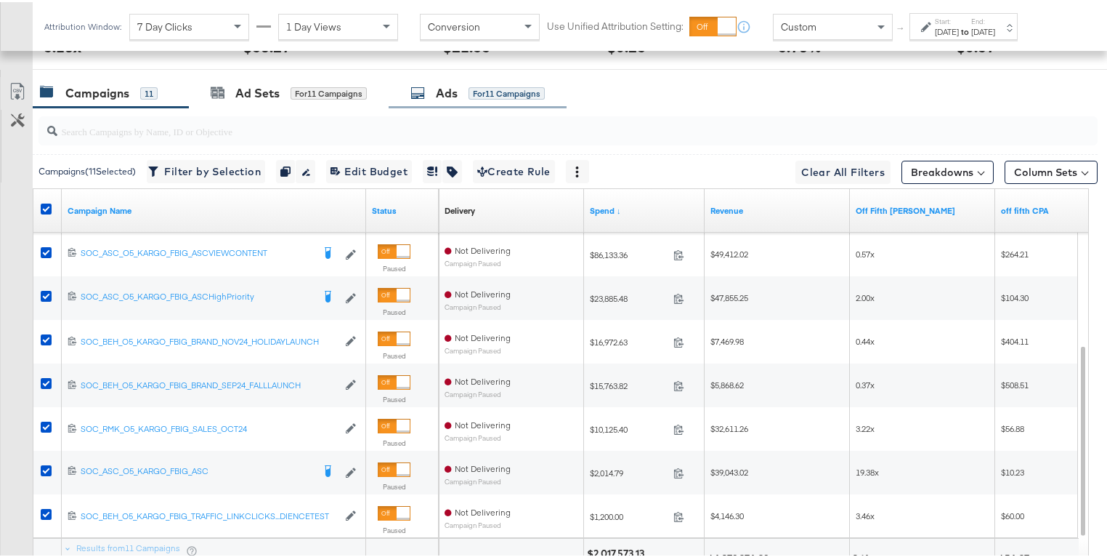
click at [445, 85] on div "Ads" at bounding box center [447, 91] width 22 height 17
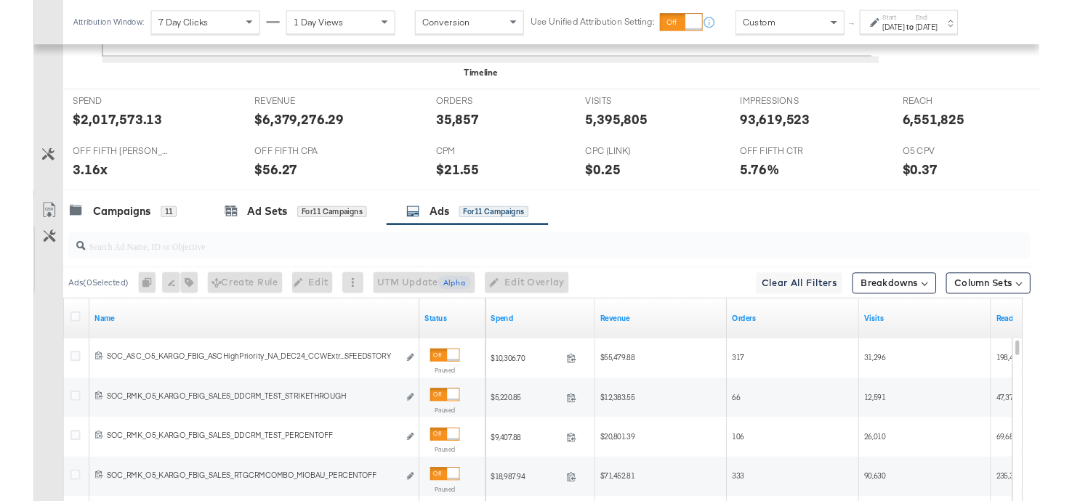
scroll to position [786, 0]
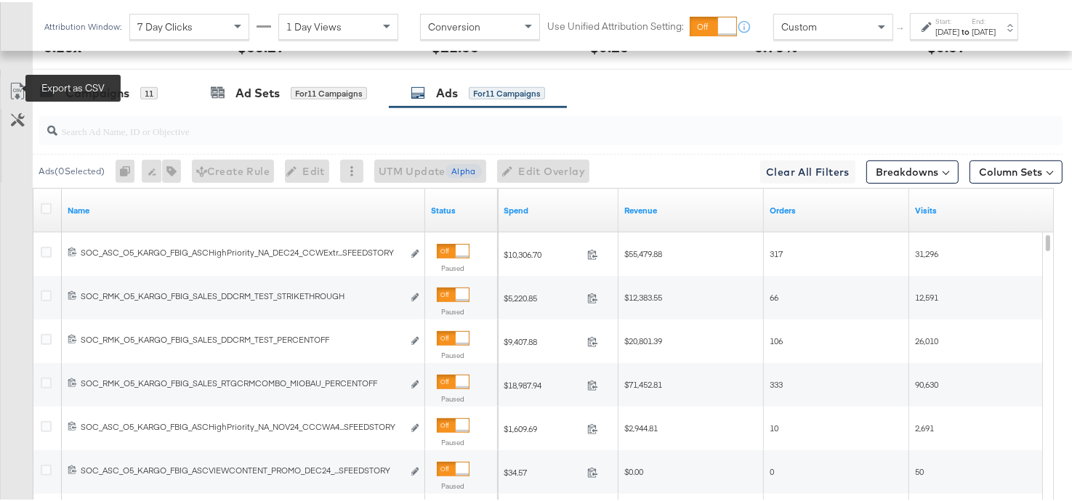
click at [13, 89] on icon at bounding box center [17, 89] width 17 height 17
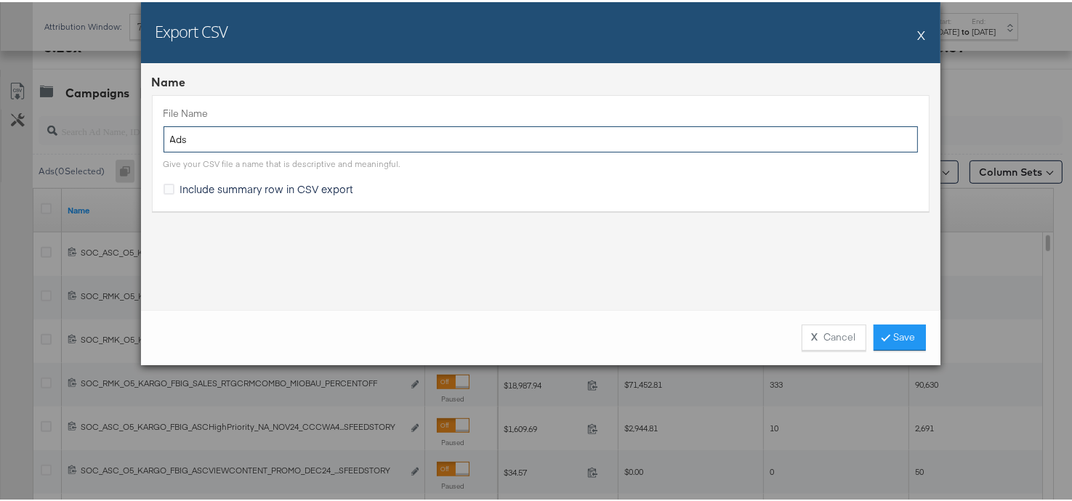
click at [163, 140] on input "Ads" at bounding box center [540, 137] width 754 height 27
type input "Q4 2024 Ads"
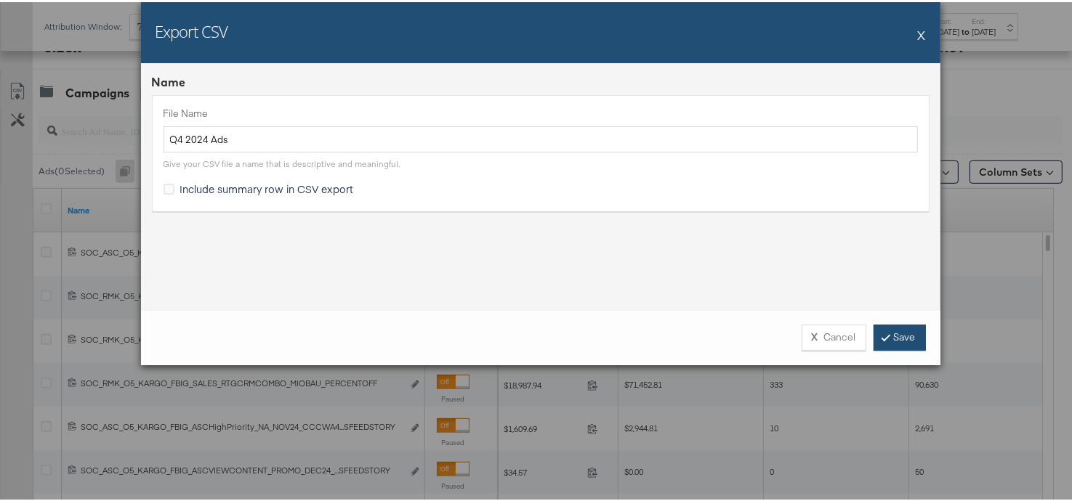
click at [916, 340] on link "Save" at bounding box center [899, 336] width 52 height 26
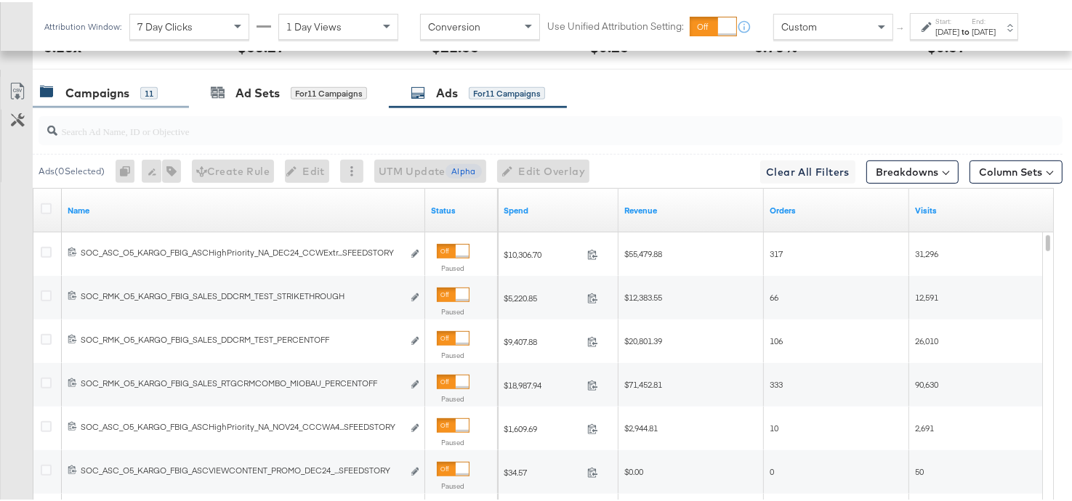
click at [115, 89] on div "Campaigns" at bounding box center [97, 91] width 64 height 17
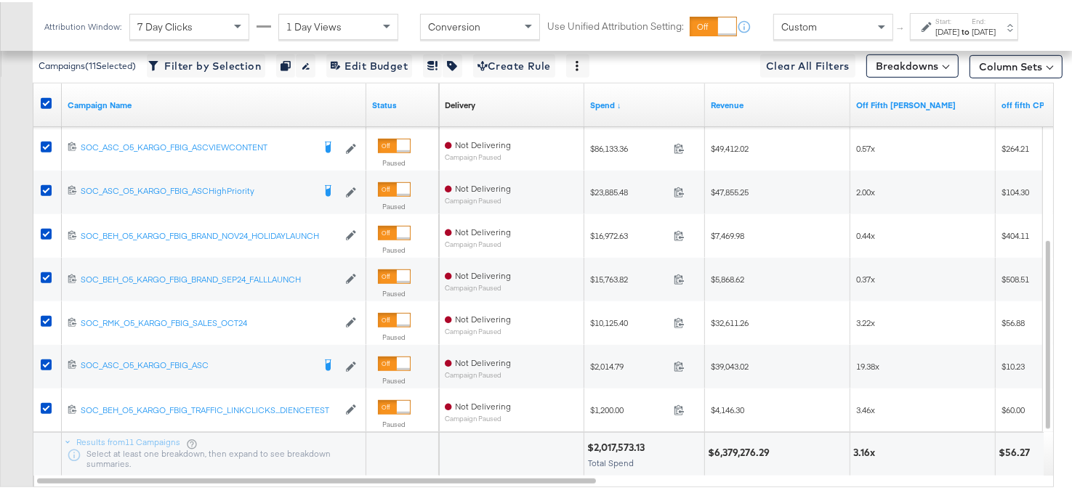
scroll to position [924, 0]
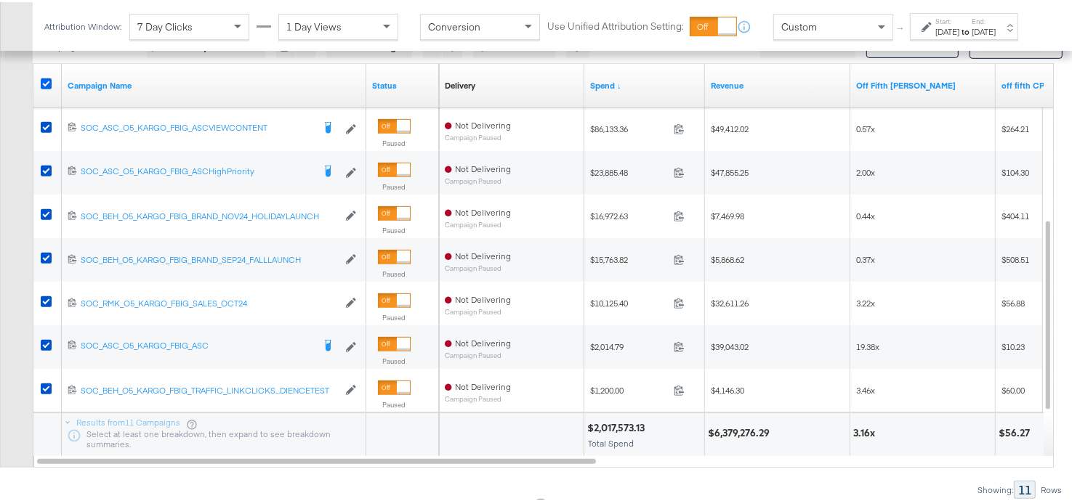
click at [49, 76] on icon at bounding box center [46, 81] width 11 height 11
click at [0, 0] on input "checkbox" at bounding box center [0, 0] width 0 height 0
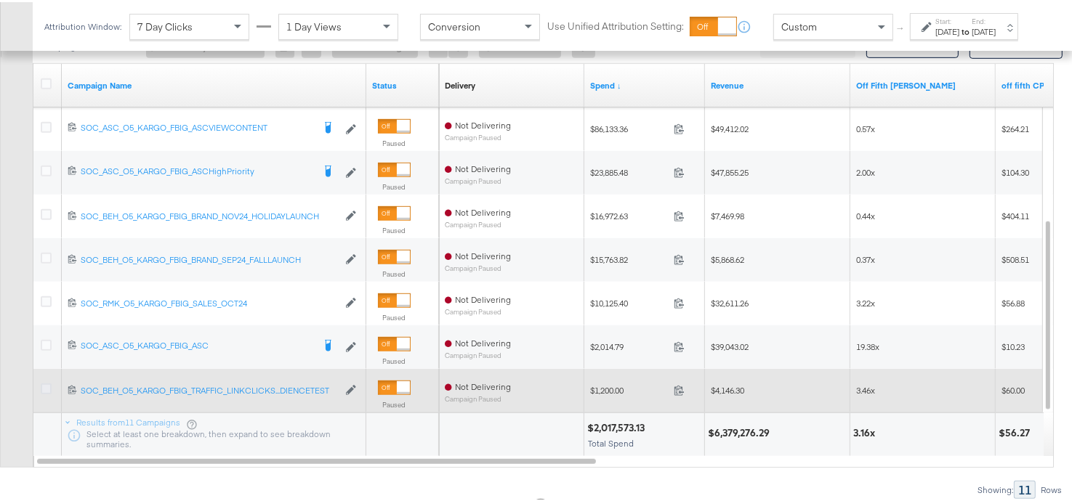
click at [46, 381] on icon at bounding box center [46, 386] width 11 height 11
click at [0, 0] on input "checkbox" at bounding box center [0, 0] width 0 height 0
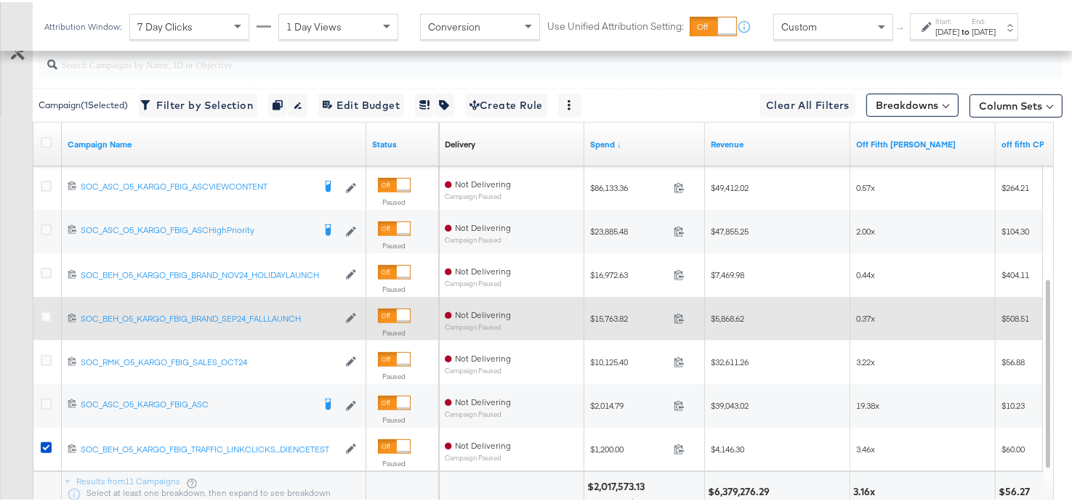
scroll to position [893, 0]
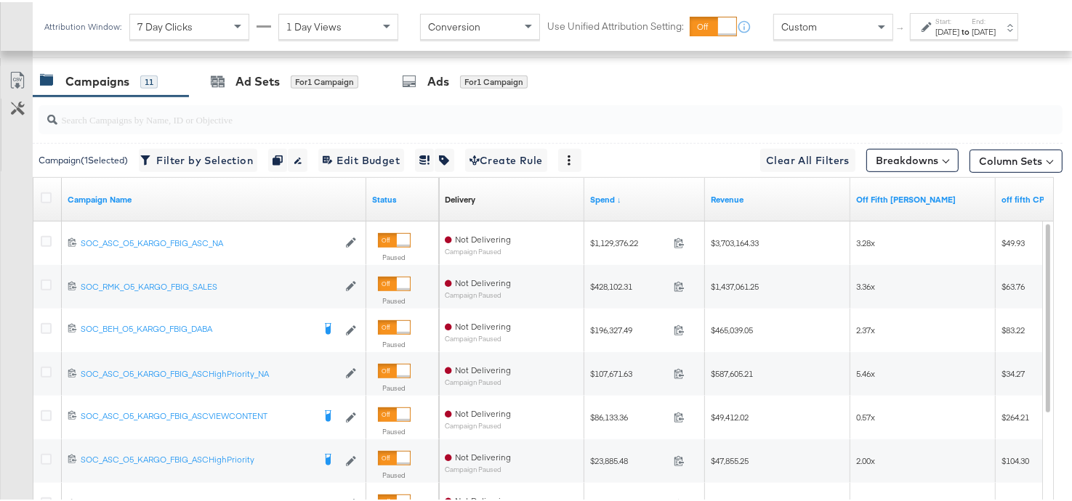
click at [251, 83] on div "Ad Sets" at bounding box center [257, 79] width 44 height 17
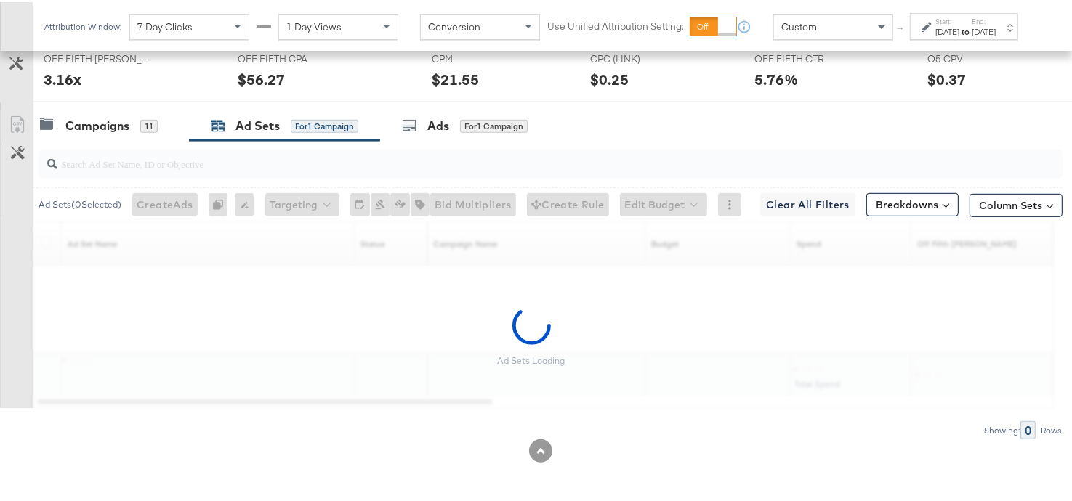
scroll to position [762, 0]
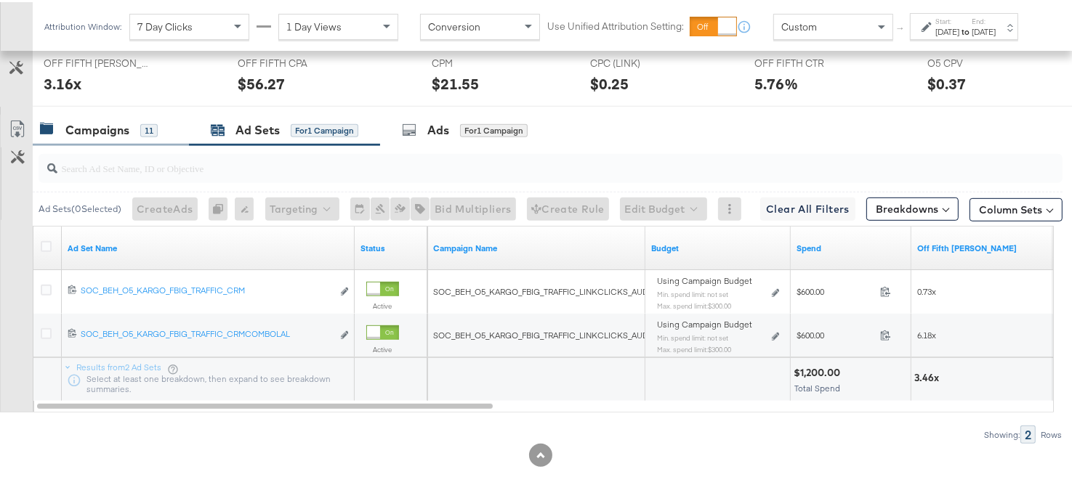
click at [104, 130] on div "Campaigns" at bounding box center [97, 128] width 64 height 17
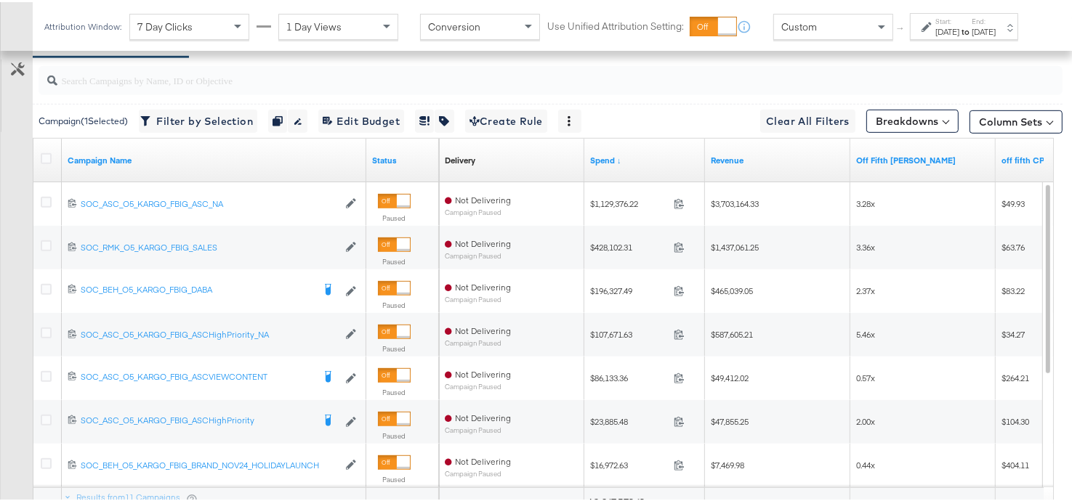
scroll to position [800, 0]
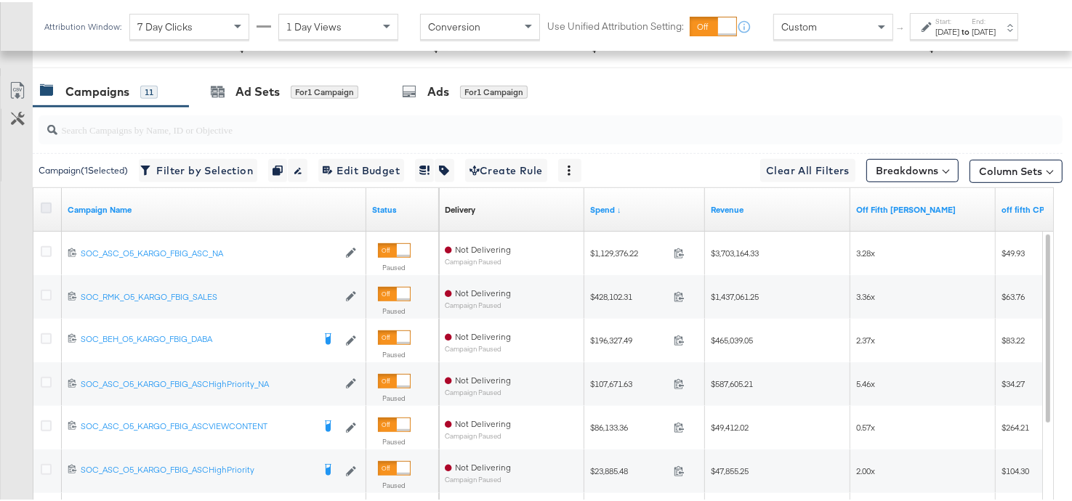
click at [46, 201] on icon at bounding box center [46, 206] width 11 height 11
click at [0, 0] on input "checkbox" at bounding box center [0, 0] width 0 height 0
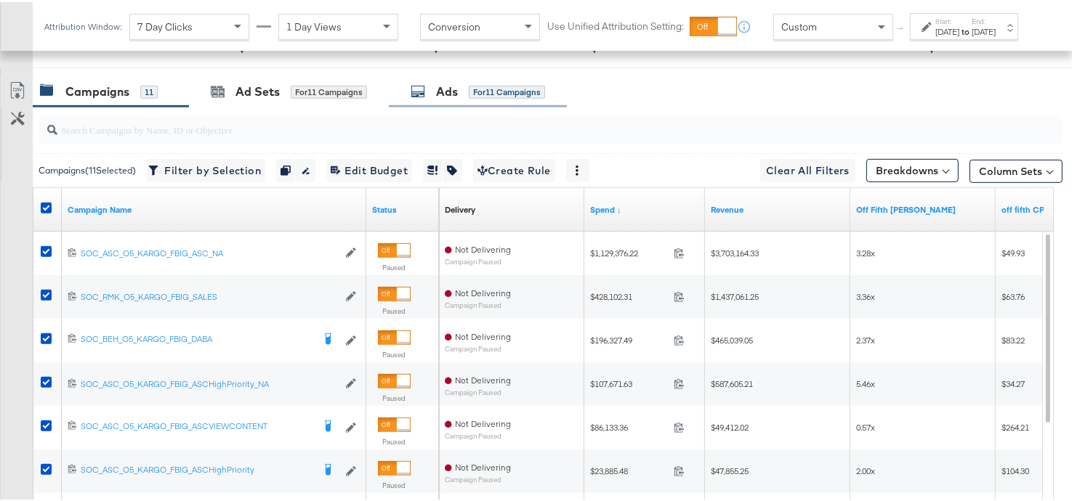
click at [454, 81] on div "Ads" at bounding box center [447, 89] width 22 height 17
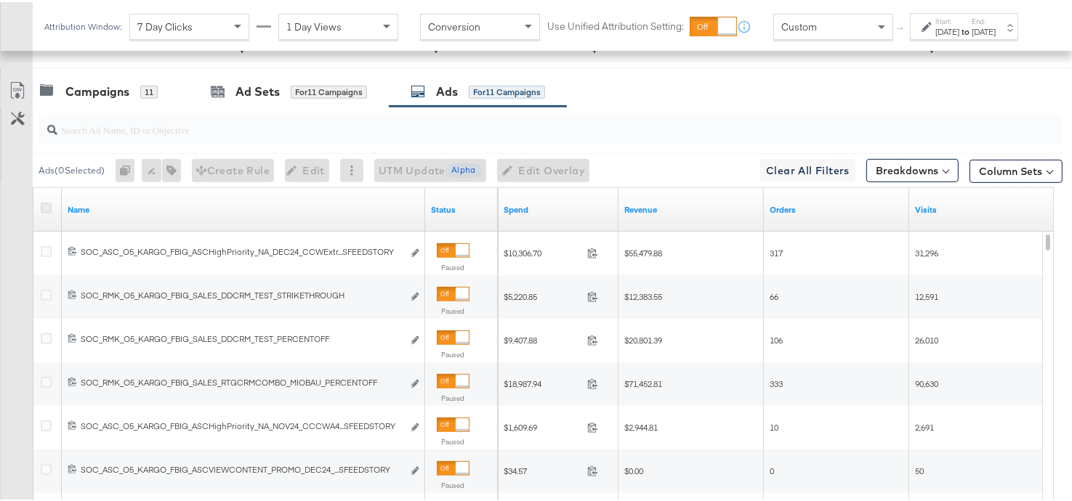
click at [45, 203] on icon at bounding box center [46, 206] width 11 height 11
click at [0, 0] on input "checkbox" at bounding box center [0, 0] width 0 height 0
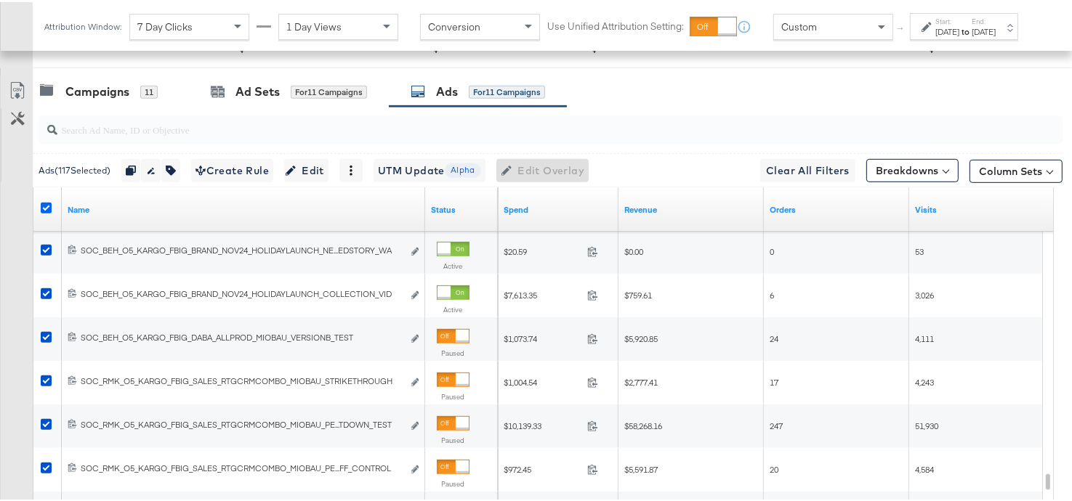
click at [47, 201] on icon at bounding box center [46, 206] width 11 height 11
click at [0, 0] on input "checkbox" at bounding box center [0, 0] width 0 height 0
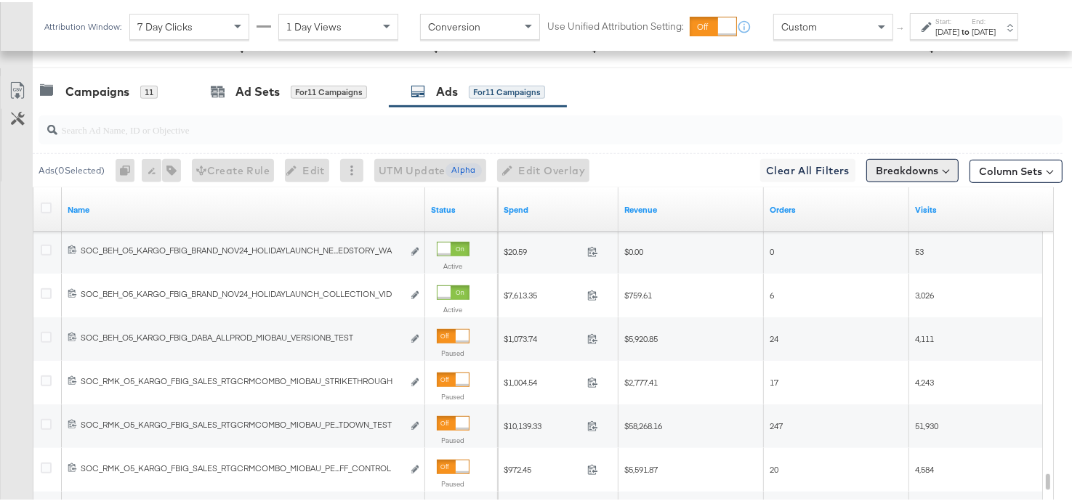
click at [937, 169] on button "Breakdowns" at bounding box center [912, 168] width 92 height 23
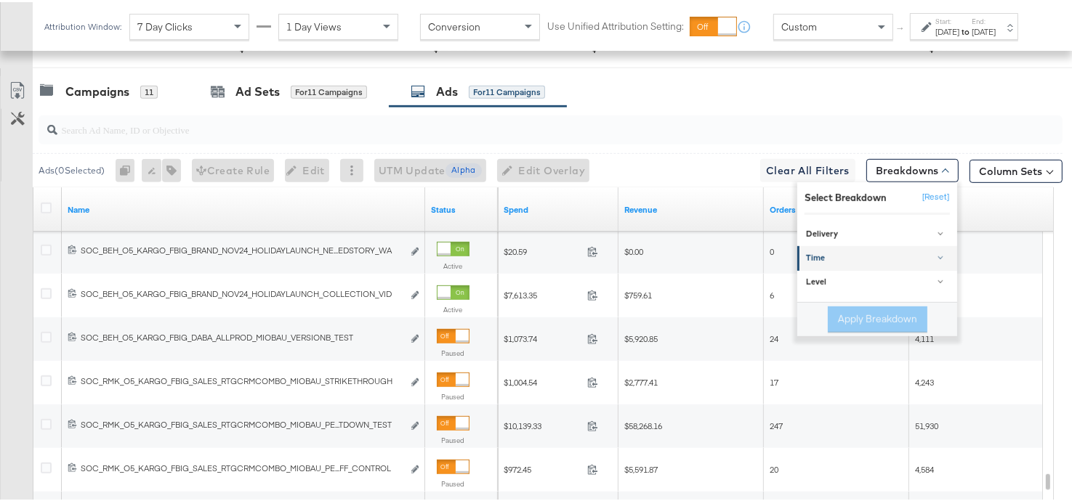
click at [809, 254] on div "Time" at bounding box center [878, 257] width 145 height 12
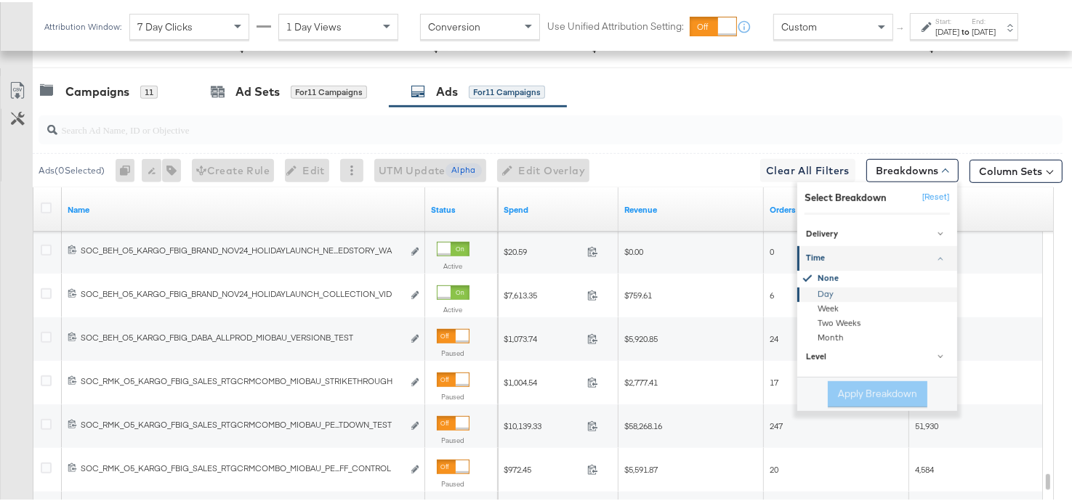
click at [826, 286] on div "Day" at bounding box center [878, 293] width 158 height 15
click at [859, 386] on button "Apply Breakdown" at bounding box center [878, 392] width 100 height 26
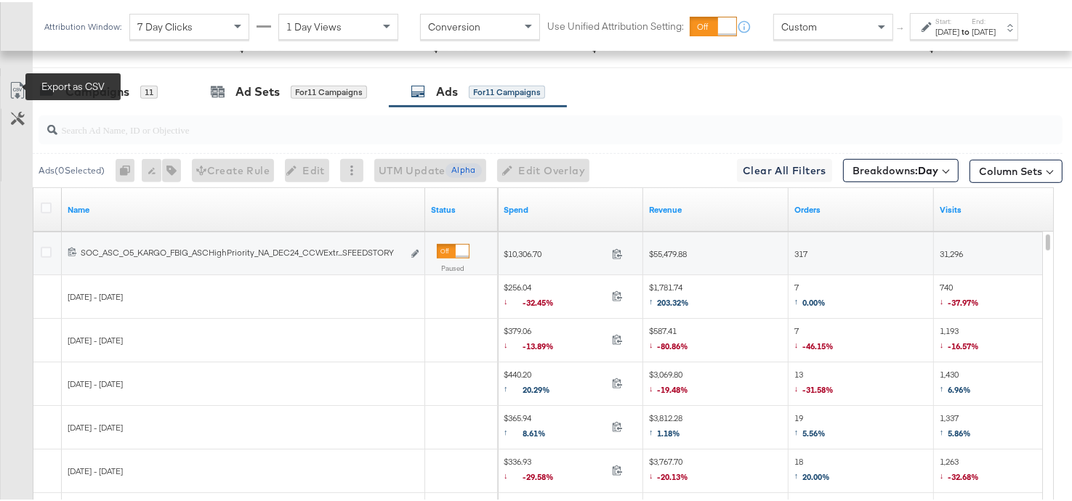
click at [12, 87] on icon at bounding box center [17, 88] width 17 height 17
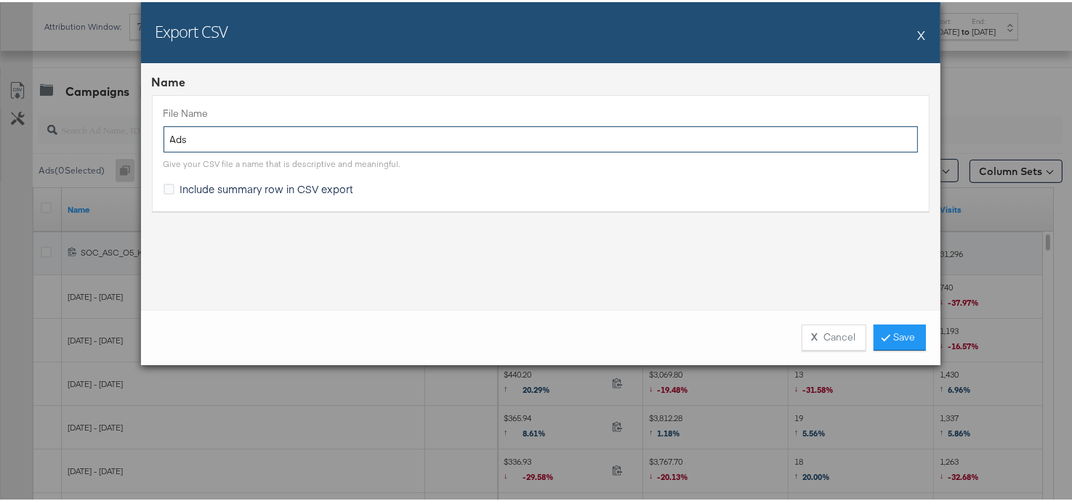
click at [166, 138] on input "Ads" at bounding box center [540, 137] width 754 height 27
type input "Q4 Ads by day"
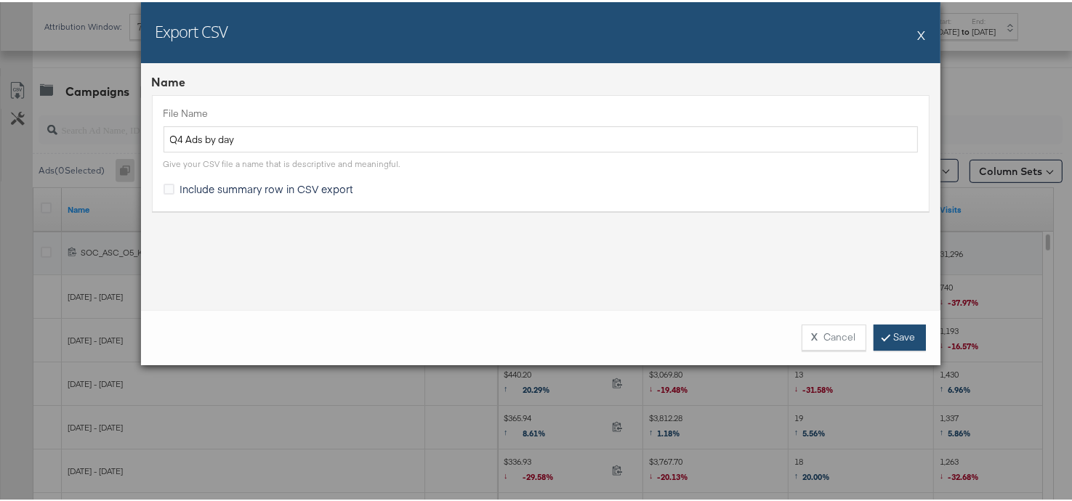
click at [891, 338] on link "Save" at bounding box center [899, 336] width 52 height 26
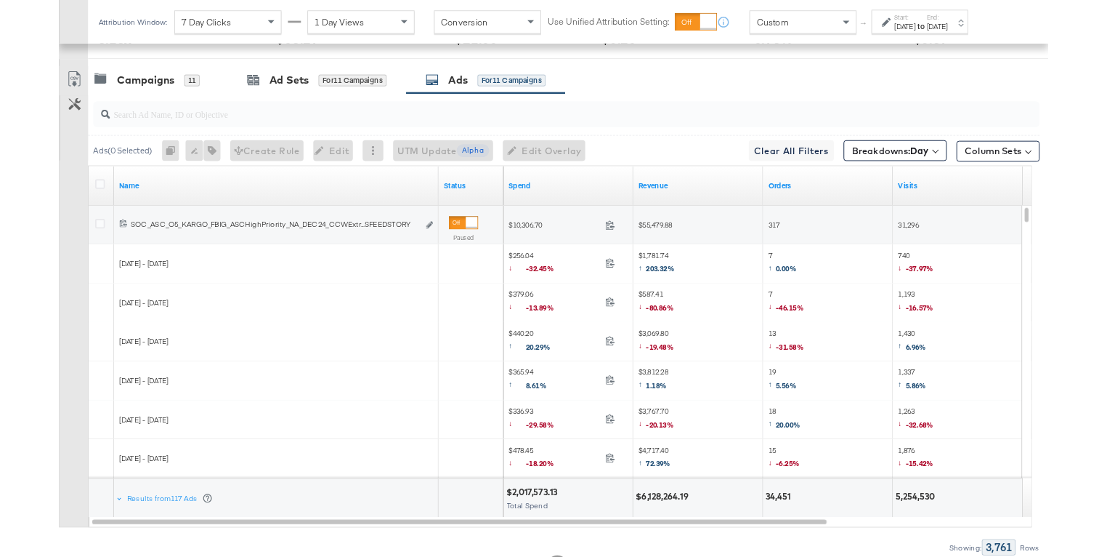
scroll to position [787, 0]
